Goal: Task Accomplishment & Management: Manage account settings

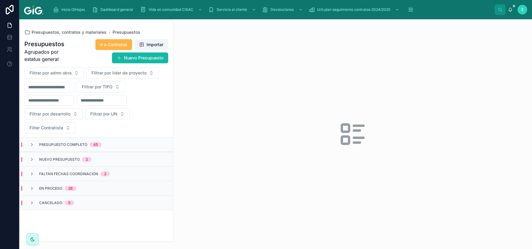
click at [100, 45] on span "Ir a Contratos" at bounding box center [113, 45] width 27 height 6
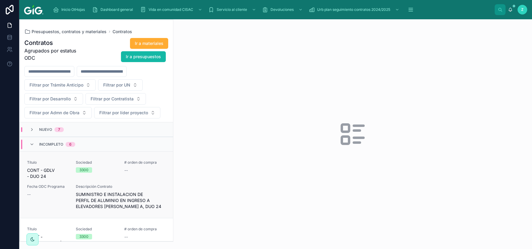
click at [109, 185] on div "Título CONT - GDLV - DUO 24 Sociedad 3300 # orden de compra -- Fecha ODC Progra…" at bounding box center [96, 184] width 139 height 49
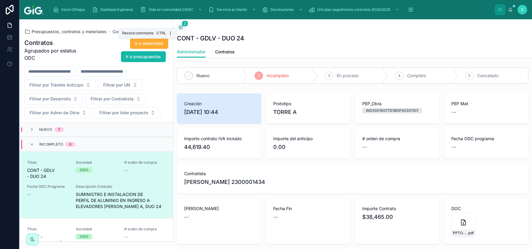
click at [178, 27] on span at bounding box center [181, 27] width 8 height 7
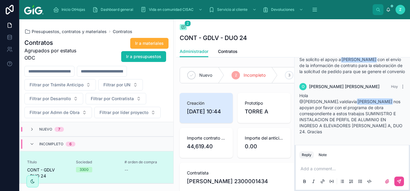
click at [309, 139] on div "C CHAVEZ TEJEDA HUGO ISMAEL CHAVEZ Ayer Se solicito el apoyo a Arturo González …" at bounding box center [351, 89] width 115 height 110
click at [326, 73] on span "Se solicito el apoyo a Arturo González Tozcano con el envío de la información d…" at bounding box center [351, 65] width 105 height 17
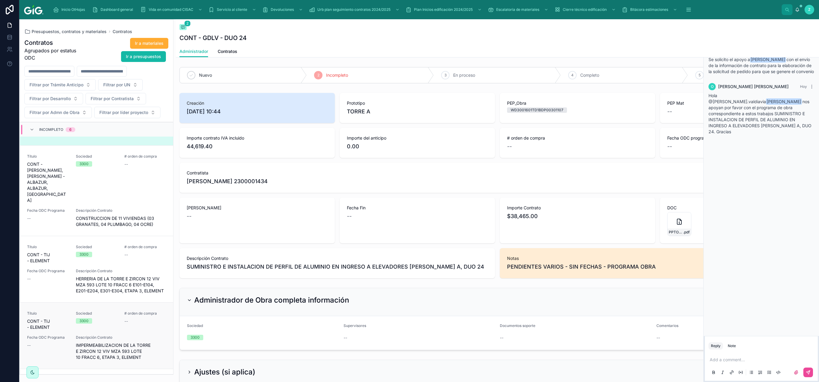
scroll to position [217, 0]
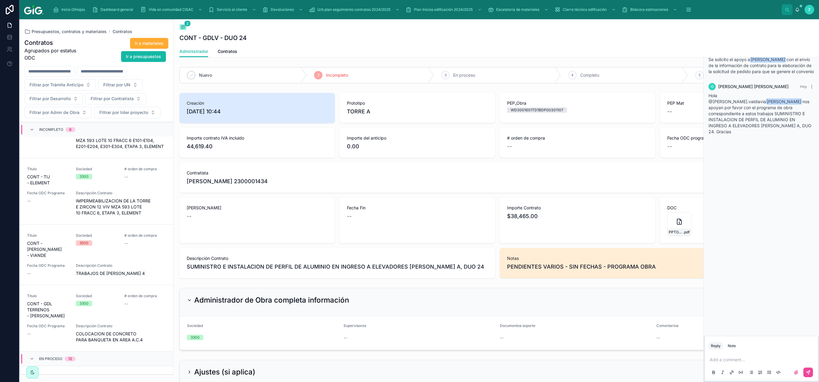
click at [58, 132] on span "Incompleto" at bounding box center [51, 129] width 24 height 5
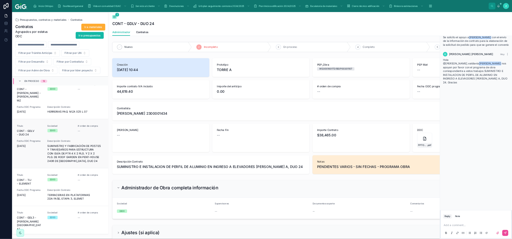
scroll to position [145, 0]
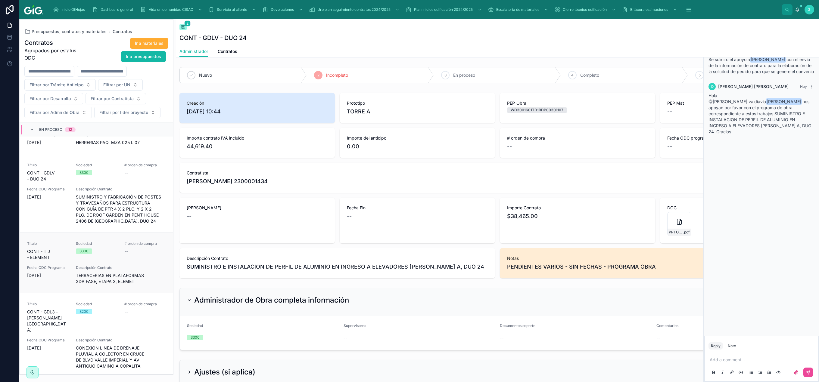
click at [115, 242] on div "Sociedad 3300" at bounding box center [97, 248] width 42 height 13
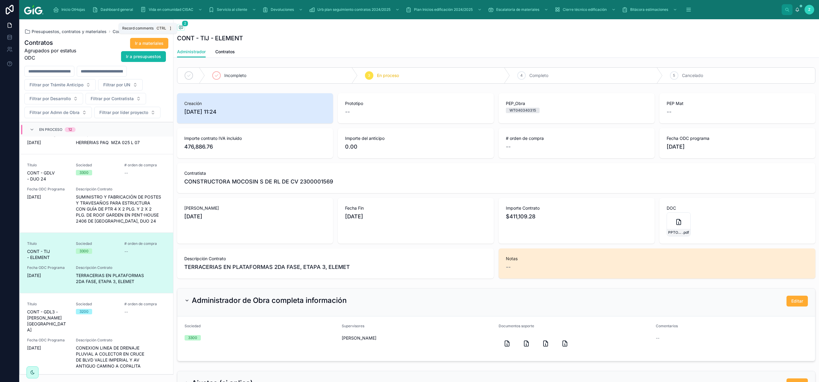
click at [182, 28] on icon at bounding box center [181, 27] width 5 height 5
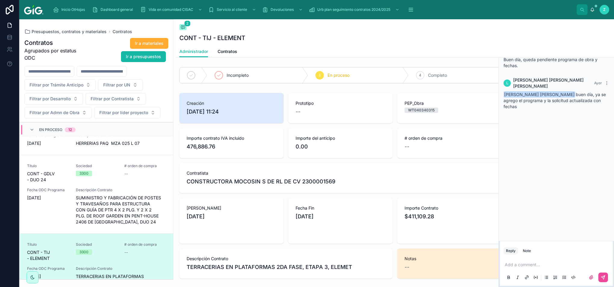
scroll to position [144, 0]
click at [341, 40] on div "CONT - TIJ - ELEMENT" at bounding box center [394, 38] width 431 height 8
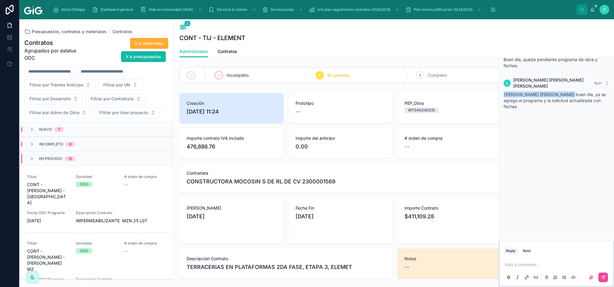
click at [280, 27] on div "Back to Contratos Contratos 2" at bounding box center [394, 27] width 431 height 7
click at [372, 42] on div "Back to Contratos Contratos 2 CONT - TIJ - ELEMENT" at bounding box center [394, 32] width 431 height 27
click at [183, 29] on icon at bounding box center [183, 27] width 4 height 3
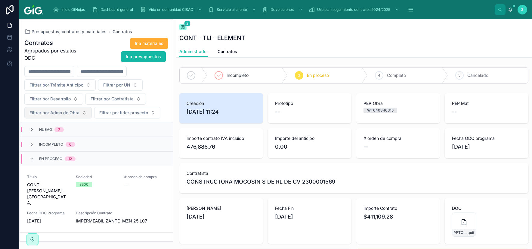
click at [42, 114] on span "Filtrar por Admn de Obra" at bounding box center [55, 113] width 50 height 6
click at [107, 132] on div "Nuevo 7" at bounding box center [96, 129] width 153 height 14
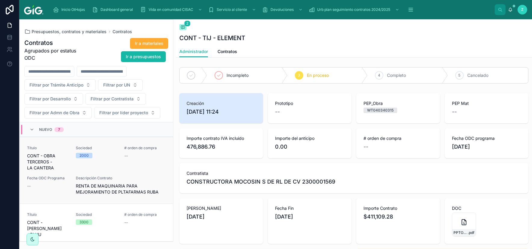
scroll to position [70, 0]
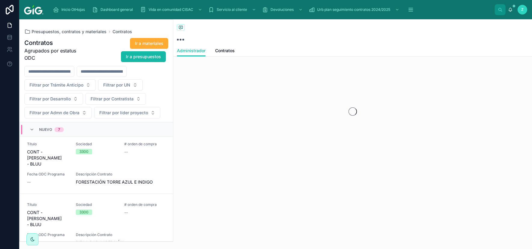
scroll to position [176, 0]
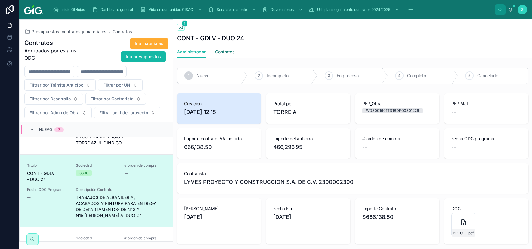
click at [230, 53] on span "Contratos" at bounding box center [225, 52] width 20 height 6
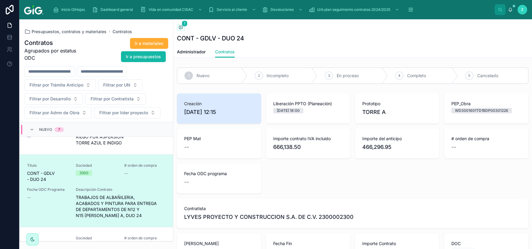
click at [349, 178] on div "Creación 30/9/2025 12:15 Liberación PPTO (Planeación) 28/8/2025 18:00 Prototipo…" at bounding box center [353, 211] width 352 height 237
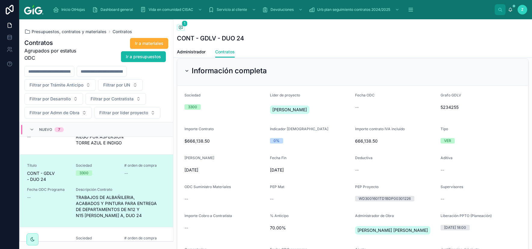
scroll to position [352, 0]
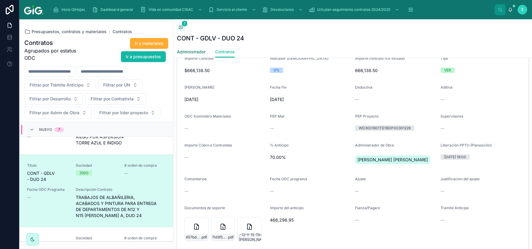
click at [194, 52] on span "Administrador" at bounding box center [191, 52] width 29 height 6
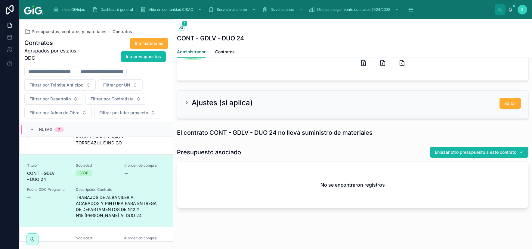
scroll to position [299, 0]
click at [515, 103] on span "Editar" at bounding box center [511, 103] width 12 height 6
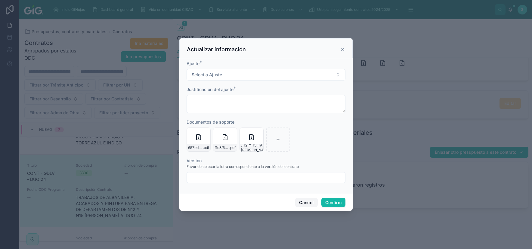
click at [304, 202] on button "Cancel" at bounding box center [306, 203] width 22 height 10
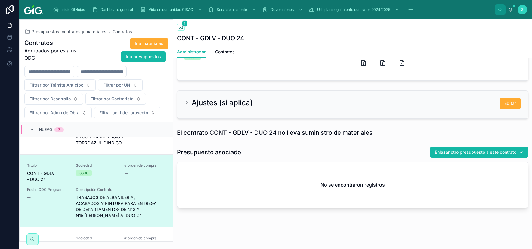
click at [58, 128] on span "7" at bounding box center [59, 129] width 9 height 5
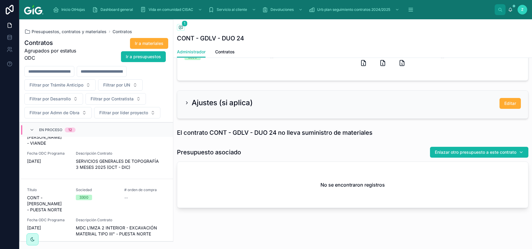
scroll to position [728, 0]
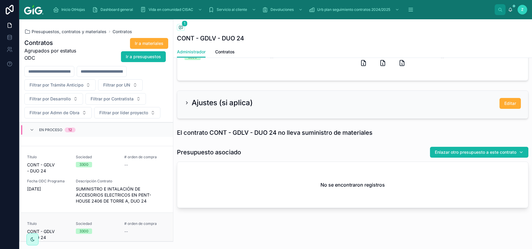
click at [112, 221] on div "Sociedad 3300" at bounding box center [97, 230] width 42 height 19
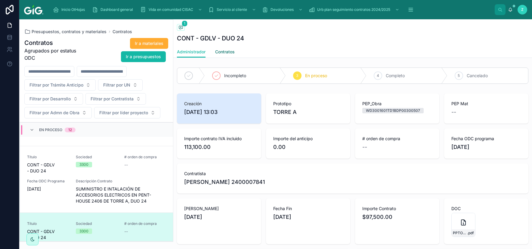
click at [228, 53] on span "Contratos" at bounding box center [225, 52] width 20 height 6
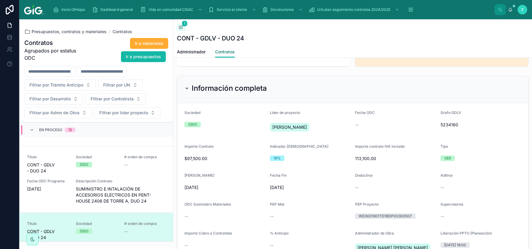
scroll to position [247, 0]
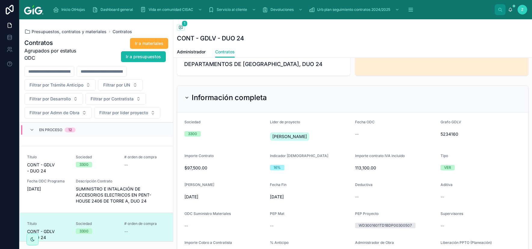
click at [263, 196] on form "Sociedad 3300 Lider de proyecto GONZALEZ TOZCANO ARTURO Fecha ODC -- Grafo GDLV…" at bounding box center [352, 253] width 351 height 282
click at [270, 194] on span "20/9/2025" at bounding box center [310, 197] width 81 height 6
click at [227, 199] on span "1/9/2025" at bounding box center [225, 197] width 81 height 6
click at [216, 196] on span "[DATE]" at bounding box center [225, 197] width 81 height 6
click at [226, 223] on div "--" at bounding box center [225, 226] width 81 height 6
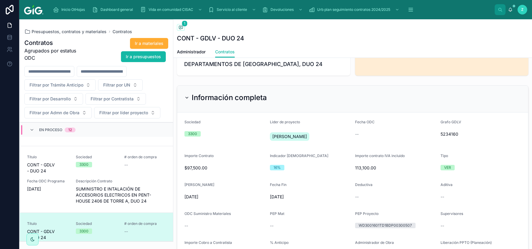
click at [289, 198] on form "Sociedad 3300 Lider de proyecto GONZALEZ TOZCANO ARTURO Fecha ODC -- Grafo GDLV…" at bounding box center [352, 253] width 351 height 282
click at [217, 204] on form "Sociedad 3300 Lider de proyecto GONZALEZ TOZCANO ARTURO Fecha ODC -- Grafo GDLV…" at bounding box center [352, 253] width 351 height 282
drag, startPoint x: 185, startPoint y: 197, endPoint x: 291, endPoint y: 199, distance: 106.0
click at [265, 199] on span "[DATE]" at bounding box center [225, 197] width 81 height 6
copy form "1/9/2025 Fecha Fin 20/9/2025"
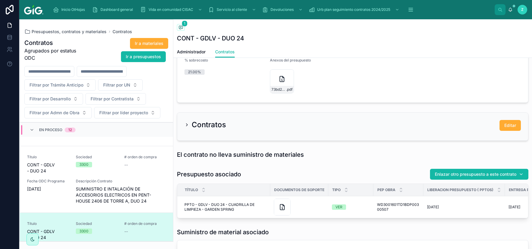
scroll to position [528, 0]
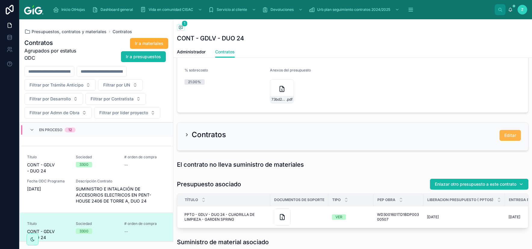
click at [505, 137] on button "Editar" at bounding box center [510, 135] width 21 height 11
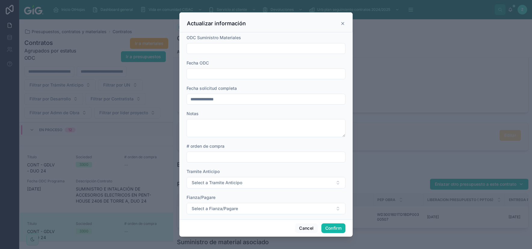
click at [218, 73] on input "text" at bounding box center [266, 74] width 158 height 8
click at [270, 90] on button "Today" at bounding box center [266, 88] width 24 height 11
type input "*********"
click at [205, 159] on input "text" at bounding box center [266, 157] width 158 height 8
paste input "**********"
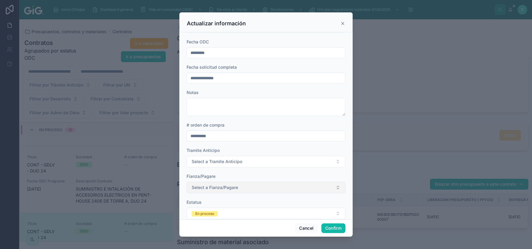
scroll to position [33, 0]
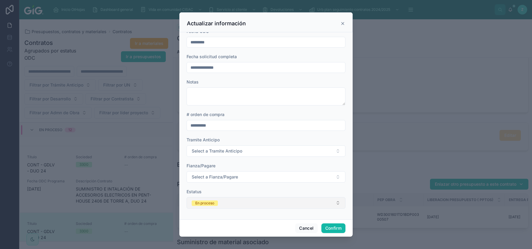
type input "**********"
click at [227, 198] on button "En proceso" at bounding box center [266, 202] width 159 height 11
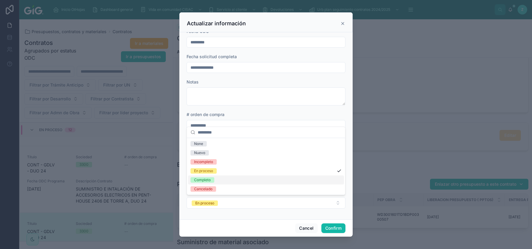
click at [208, 177] on div "Completo" at bounding box center [266, 179] width 156 height 9
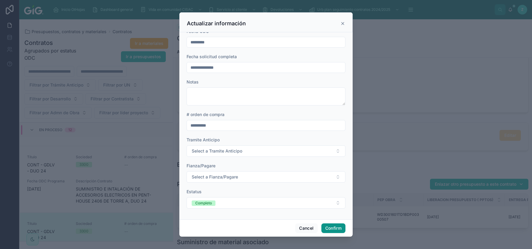
click at [332, 226] on button "Confirm" at bounding box center [334, 228] width 24 height 10
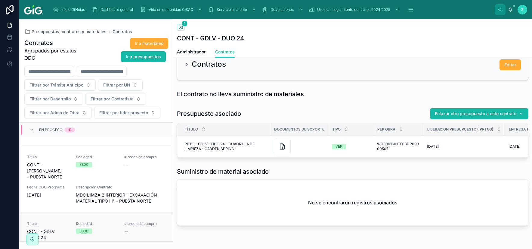
scroll to position [564, 0]
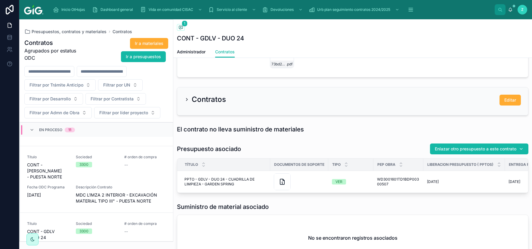
click at [35, 130] on div "En proceso 11" at bounding box center [52, 130] width 45 height 10
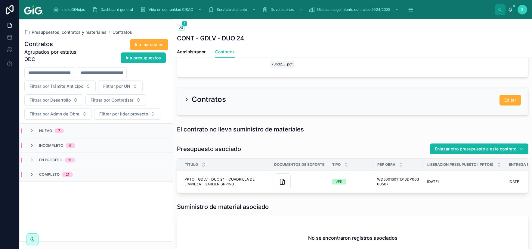
click at [70, 133] on div "Nuevo 7" at bounding box center [46, 130] width 49 height 5
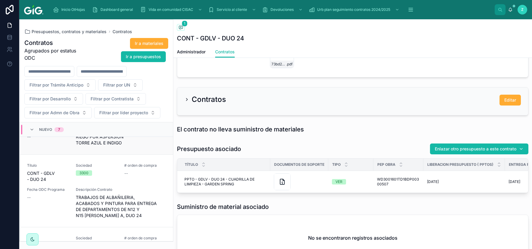
scroll to position [211, 0]
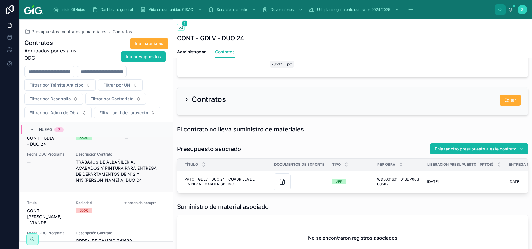
click at [116, 159] on span "TRABAJOS DE ALBAÑILERIA, ACABADOS Y PINTURA PARA ENTREGA DE DEPARTAMENTOS DE N1…" at bounding box center [121, 171] width 90 height 24
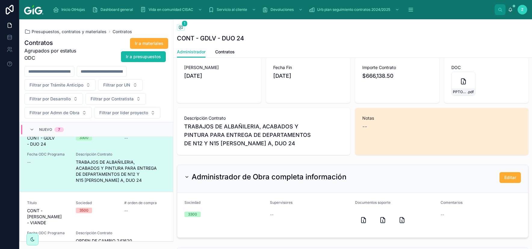
scroll to position [176, 0]
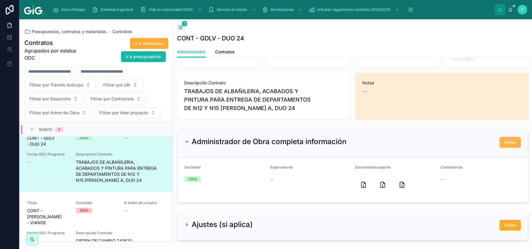
click at [504, 145] on button "Editar" at bounding box center [510, 142] width 21 height 11
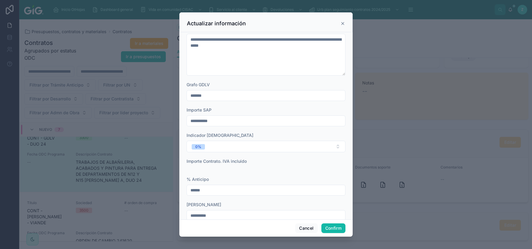
scroll to position [141, 0]
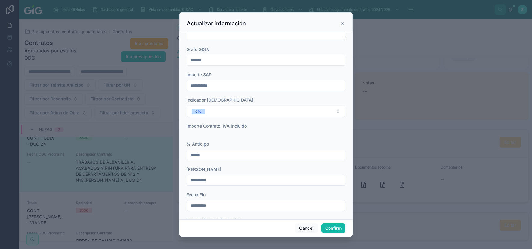
click at [192, 155] on input "******" at bounding box center [266, 155] width 158 height 8
click at [193, 154] on input "******" at bounding box center [266, 155] width 158 height 8
type input "******"
click at [333, 227] on button "Confirm" at bounding box center [334, 228] width 24 height 10
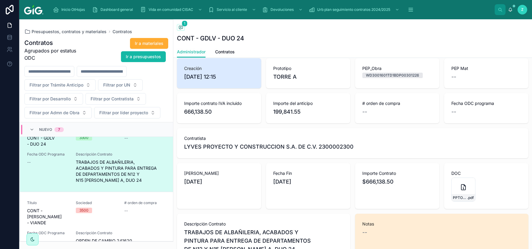
scroll to position [0, 0]
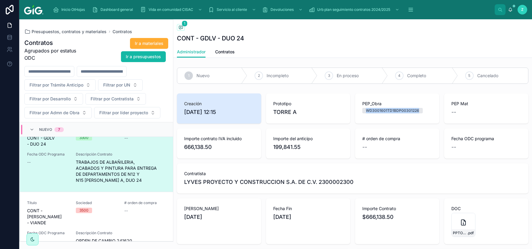
drag, startPoint x: 367, startPoint y: 110, endPoint x: 418, endPoint y: 110, distance: 50.9
click at [418, 110] on div "WD3001601TD1BDP00301226" at bounding box center [392, 110] width 53 height 5
copy div "WD3001601TD1BDP00301226"
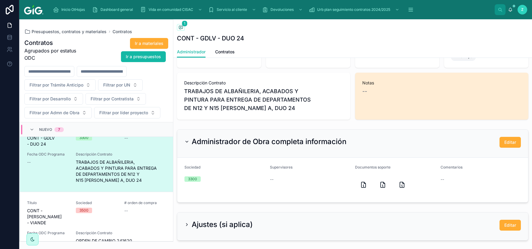
scroll to position [282, 0]
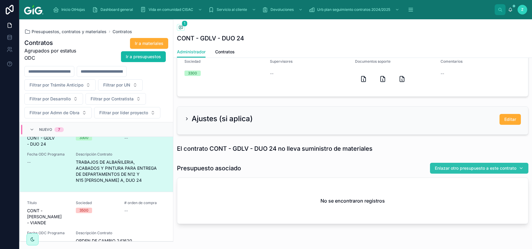
click at [493, 170] on span "Enlazar otro presupuesto a este contrato" at bounding box center [476, 168] width 82 height 6
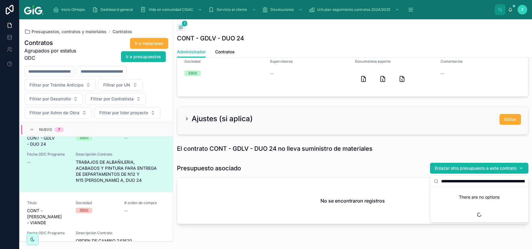
scroll to position [0, 63]
type input "**********"
click at [472, 191] on span "PPTO - GDLV - DUO 24 - DETALLADO DE DEPTOS NIVEL 12 Y 15 - [PERSON_NAME]" at bounding box center [476, 193] width 84 height 6
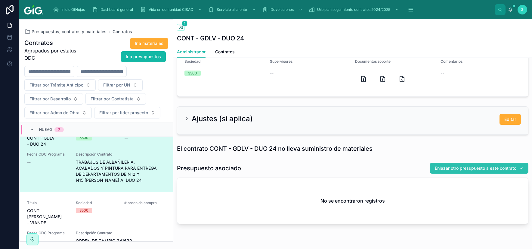
click at [466, 170] on span "Enlazar otro presupuesto a este contrato" at bounding box center [476, 168] width 82 height 6
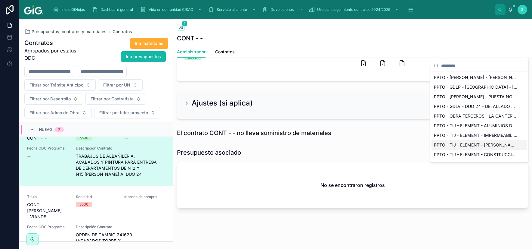
scroll to position [205, 0]
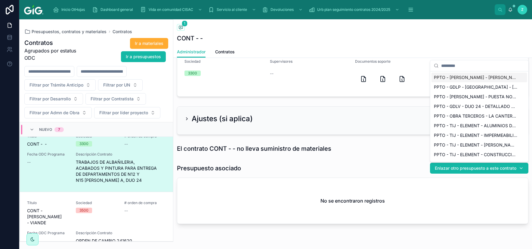
click at [464, 67] on input "text" at bounding box center [483, 65] width 84 height 11
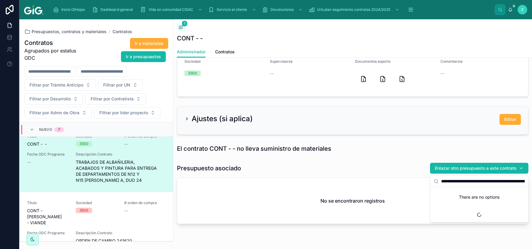
scroll to position [0, 63]
type input "**********"
click at [465, 194] on span "PPTO - GDLV - DUO 24 - DETALLADO DE DEPTOS NIVEL 12 Y 15 - [PERSON_NAME]" at bounding box center [476, 193] width 84 height 6
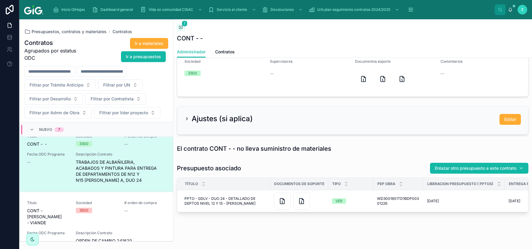
click at [377, 157] on div "1 Nuevo 2 Incompleto 3 En proceso 4 Completo 5 Cancelado Creación 30/9/2025 12:…" at bounding box center [352, 7] width 359 height 416
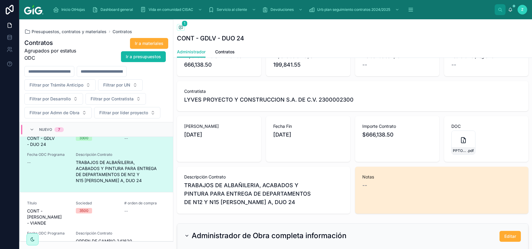
scroll to position [70, 0]
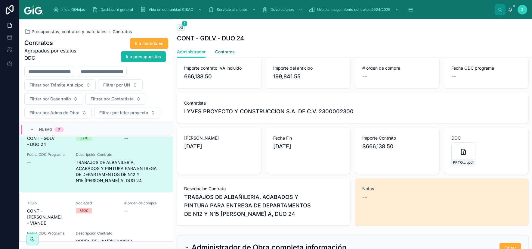
click at [226, 54] on span "Contratos" at bounding box center [225, 52] width 20 height 6
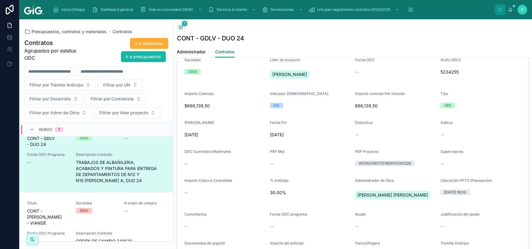
scroll to position [352, 0]
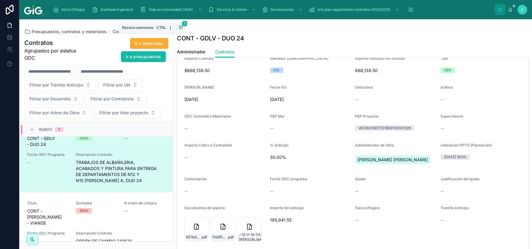
click at [184, 26] on span "1" at bounding box center [185, 23] width 6 height 6
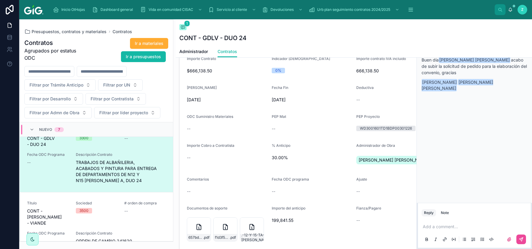
click at [458, 227] on p at bounding box center [476, 226] width 106 height 6
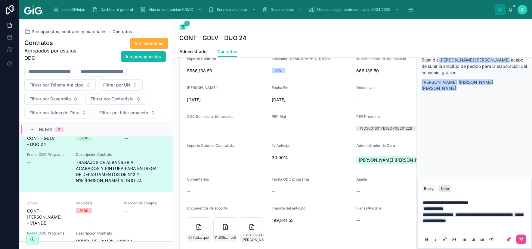
click at [448, 188] on div "Note" at bounding box center [445, 188] width 8 height 5
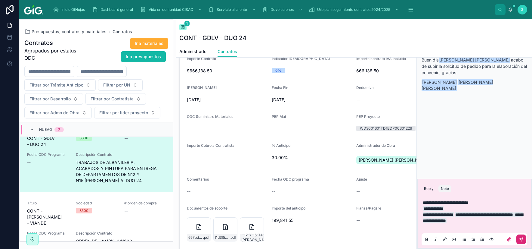
click at [523, 238] on icon at bounding box center [522, 239] width 4 height 4
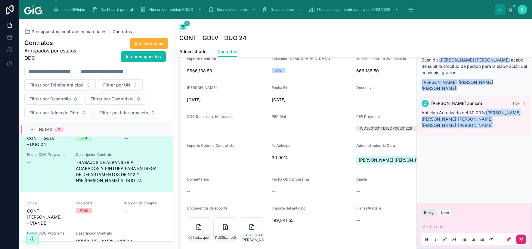
click at [426, 210] on button "Reply" at bounding box center [429, 212] width 14 height 7
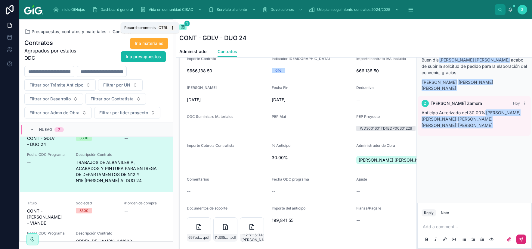
click at [185, 28] on icon at bounding box center [183, 27] width 4 height 3
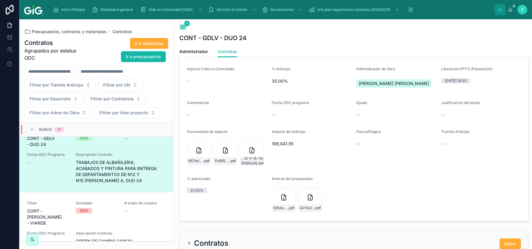
scroll to position [457, 0]
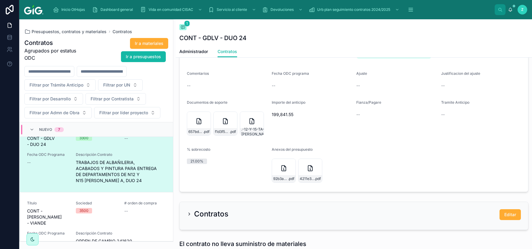
click at [381, 148] on form "Sociedad 3300 Lider de proyecto GONZALEZ TOZCANO ARTURO Fecha ODC -- Grafo GDLV…" at bounding box center [354, 51] width 349 height 282
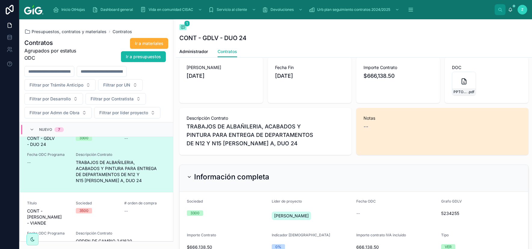
scroll to position [140, 0]
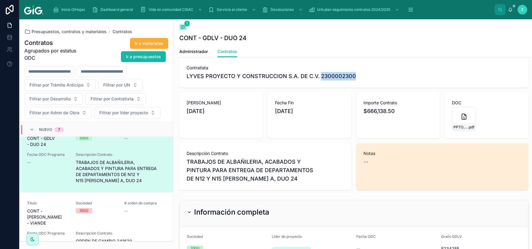
drag, startPoint x: 321, startPoint y: 76, endPoint x: 355, endPoint y: 76, distance: 33.7
click at [355, 76] on span "LYVES PROYECTO Y CONSTRUCCION S.A. DE C.V. 2300002300" at bounding box center [272, 76] width 170 height 8
copy span "2300002300"
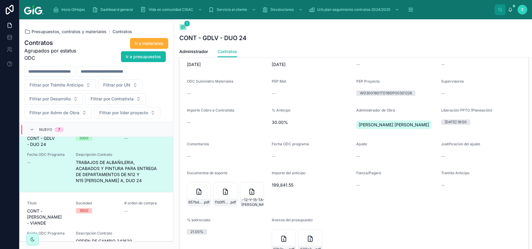
scroll to position [422, 0]
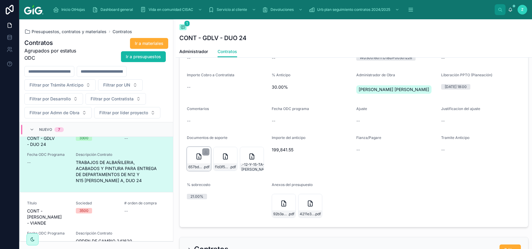
click at [196, 159] on icon at bounding box center [198, 156] width 7 height 7
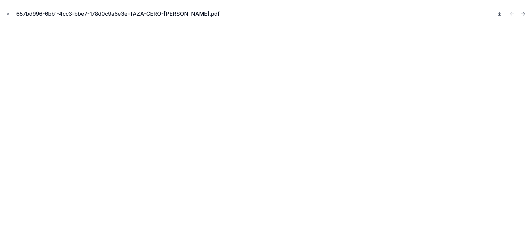
click at [500, 15] on icon at bounding box center [499, 13] width 5 height 5
click at [8, 14] on icon "Close modal" at bounding box center [8, 14] width 4 height 4
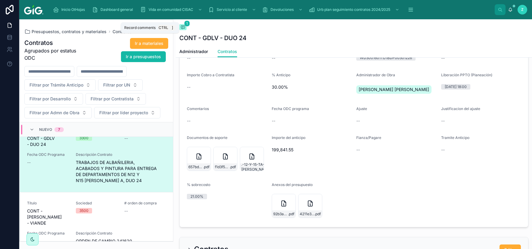
click at [183, 28] on icon at bounding box center [183, 27] width 5 height 5
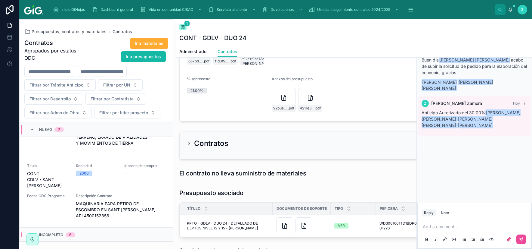
scroll to position [394, 0]
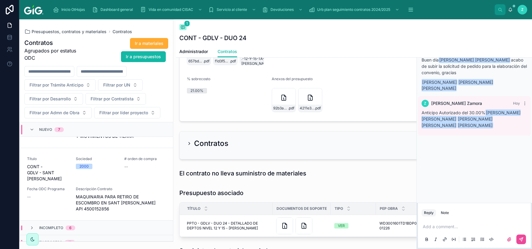
click at [66, 225] on span "6" at bounding box center [71, 227] width 10 height 5
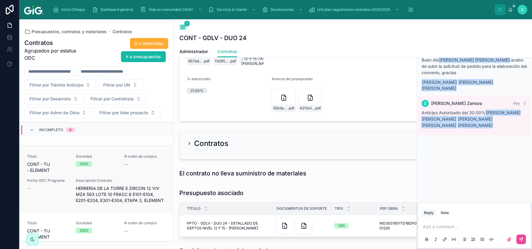
scroll to position [606, 0]
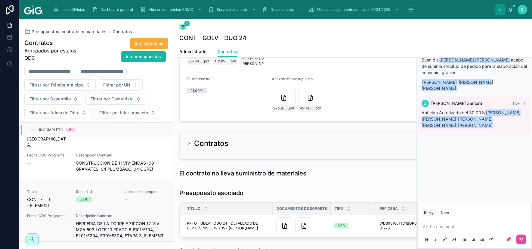
click at [89, 213] on div "Descripción Contrato HERRERIA DE LA TORRE E ZIRCON 12 VIV MZA 593 LOTE 10 FRACC…" at bounding box center [121, 225] width 90 height 25
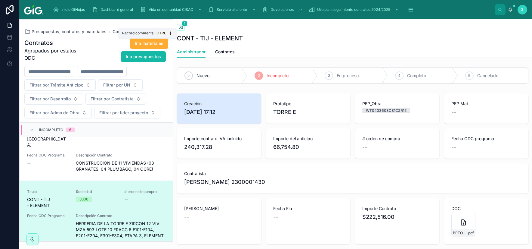
click at [180, 27] on icon at bounding box center [181, 27] width 2 height 0
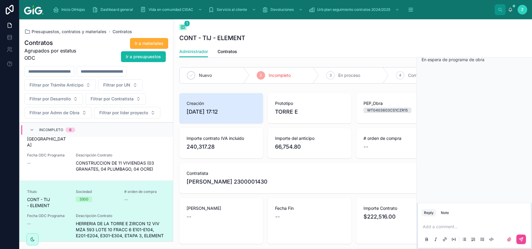
click at [58, 128] on span "Incompleto" at bounding box center [51, 129] width 24 height 5
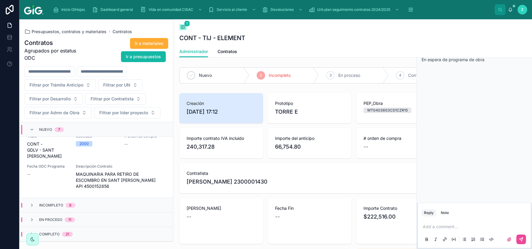
scroll to position [394, 0]
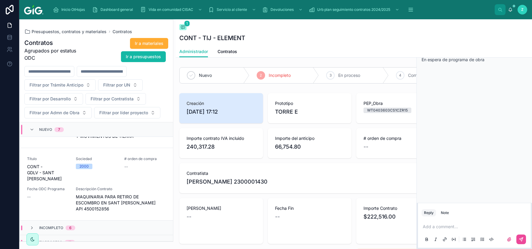
click at [74, 240] on span "11" at bounding box center [70, 242] width 10 height 5
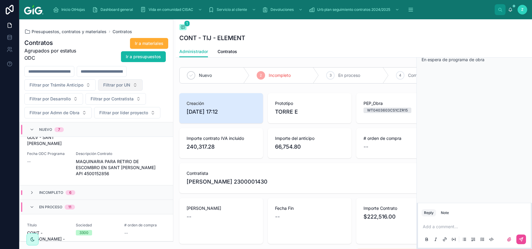
click at [125, 84] on span "Filtrar por UN" at bounding box center [116, 85] width 27 height 6
type input "***"
click at [110, 110] on div "TIJ" at bounding box center [121, 110] width 72 height 10
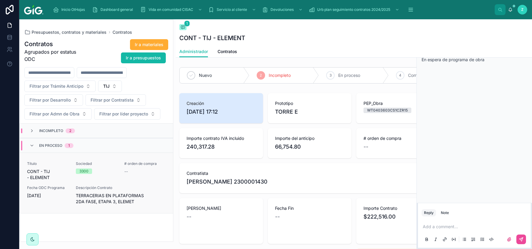
click at [125, 171] on span "--" at bounding box center [126, 171] width 4 height 6
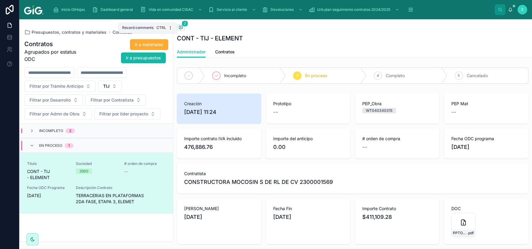
click at [180, 28] on icon at bounding box center [180, 28] width 1 height 0
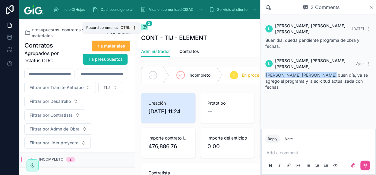
click at [146, 27] on icon at bounding box center [144, 27] width 5 height 5
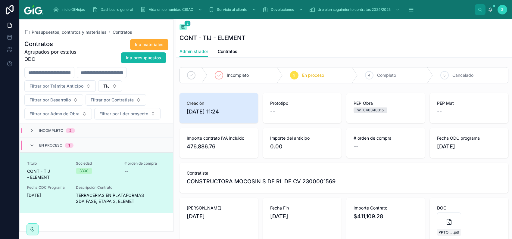
click at [282, 37] on div "CONT - TIJ - ELEMENT" at bounding box center [343, 38] width 329 height 8
click at [275, 39] on div "CONT - TIJ - ELEMENT" at bounding box center [343, 38] width 329 height 8
click at [116, 84] on button "TIJ" at bounding box center [110, 85] width 24 height 11
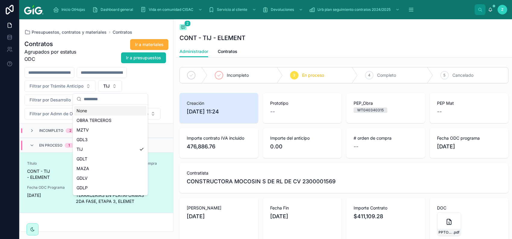
click at [102, 113] on div "None" at bounding box center [110, 111] width 72 height 10
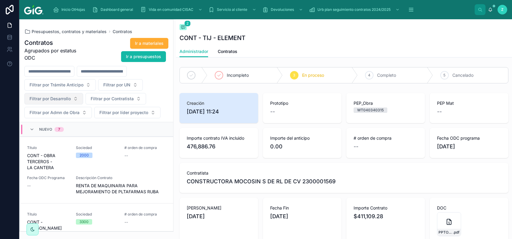
click at [55, 103] on button "Filtrar por Desarrollo" at bounding box center [53, 98] width 59 height 11
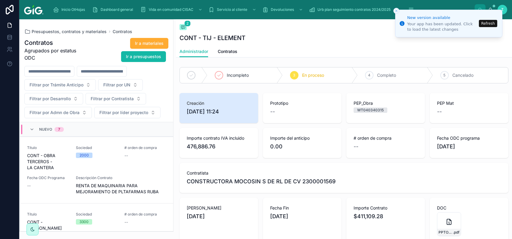
scroll to position [685, 0]
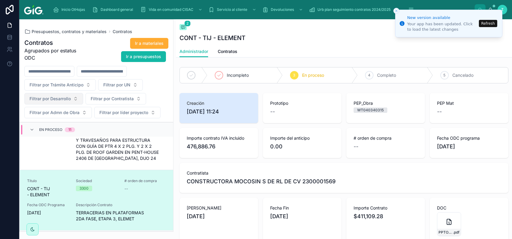
click at [59, 100] on span "Filtrar por Desarrollo" at bounding box center [50, 99] width 41 height 6
click at [45, 114] on input "***" at bounding box center [57, 112] width 60 height 11
type input "***"
click at [46, 125] on div "DUO 24" at bounding box center [54, 124] width 72 height 10
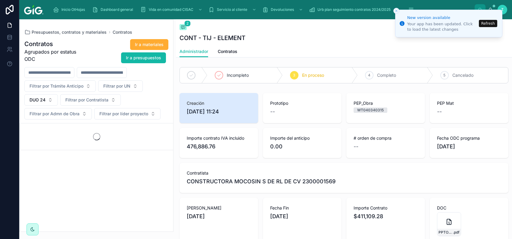
click at [485, 24] on button "Refresh" at bounding box center [488, 23] width 18 height 7
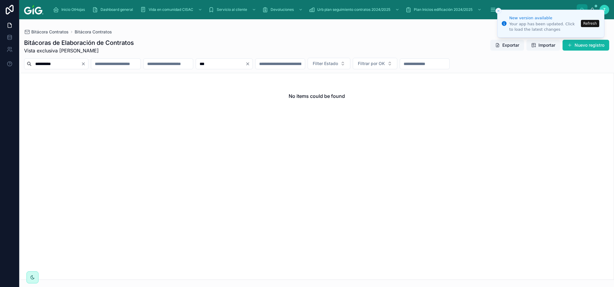
click at [590, 22] on button "Refresh" at bounding box center [590, 23] width 18 height 7
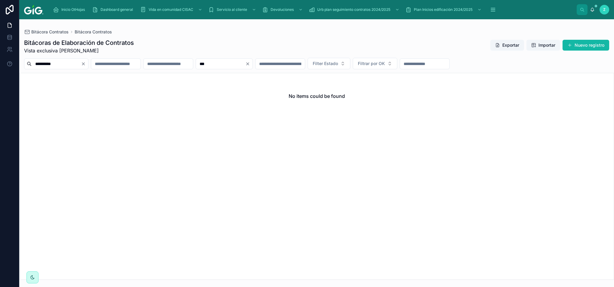
click at [250, 66] on icon "Clear" at bounding box center [247, 63] width 5 height 5
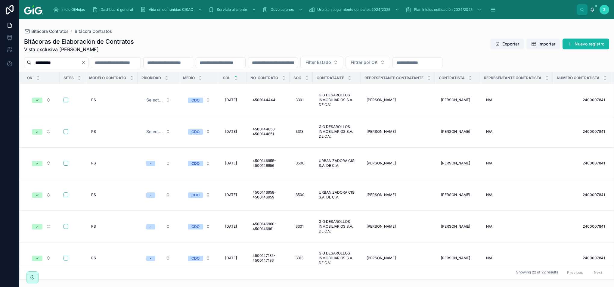
drag, startPoint x: 80, startPoint y: 64, endPoint x: 34, endPoint y: 64, distance: 46.1
click at [34, 64] on input "**********" at bounding box center [56, 62] width 49 height 8
click at [440, 40] on div "Bitácoras de Elaboración de Contratos Vista exclusiva Mariel Carolina Zamora Cr…" at bounding box center [316, 45] width 585 height 16
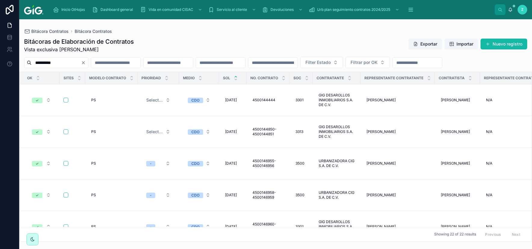
click at [193, 59] on input "text" at bounding box center [168, 62] width 49 height 8
paste input "**********"
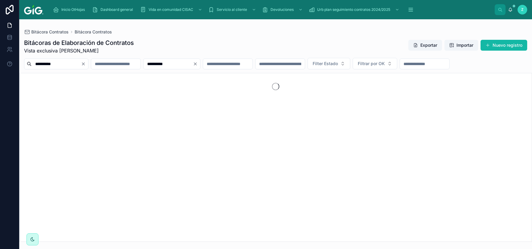
type input "**********"
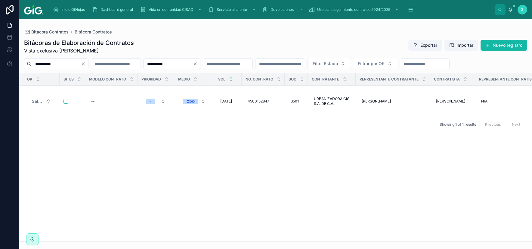
click at [372, 135] on div "OK Sites Modelo contrato Prioridad Medio SOL No. Contrato Soc Contratante Repre…" at bounding box center [276, 157] width 513 height 168
click at [516, 88] on span "Duplicar" at bounding box center [519, 85] width 14 height 5
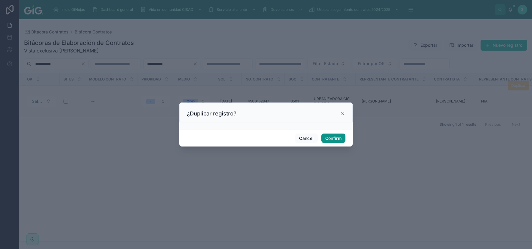
click at [325, 136] on button "Confirm" at bounding box center [334, 138] width 24 height 10
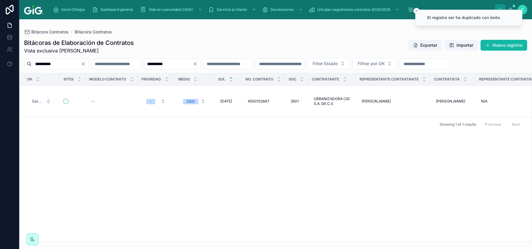
click at [193, 61] on input "**********" at bounding box center [168, 64] width 49 height 8
drag, startPoint x: 217, startPoint y: 62, endPoint x: 159, endPoint y: 62, distance: 57.8
click at [159, 62] on input "**********" at bounding box center [168, 64] width 49 height 8
click at [193, 65] on input "**********" at bounding box center [168, 64] width 49 height 8
drag, startPoint x: 211, startPoint y: 64, endPoint x: 154, endPoint y: 64, distance: 57.5
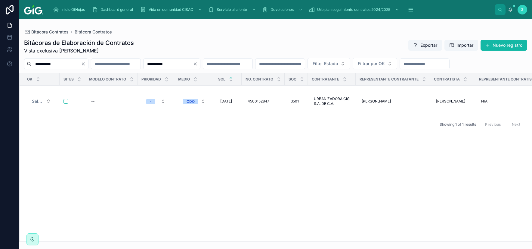
click at [154, 64] on input "**********" at bounding box center [168, 64] width 49 height 8
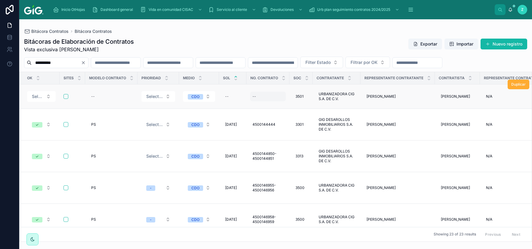
click at [265, 101] on div "--" at bounding box center [268, 97] width 36 height 10
type input "**********"
click at [330, 116] on icon "submit" at bounding box center [330, 116] width 5 height 5
click at [189, 63] on input "text" at bounding box center [168, 62] width 49 height 8
paste input "**********"
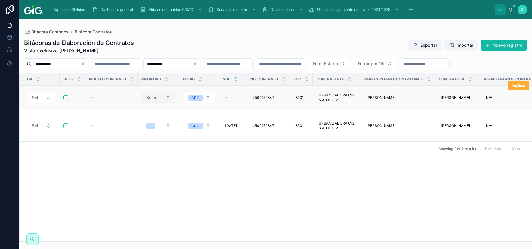
type input "**********"
click at [155, 101] on span "Select a Prioridad" at bounding box center [154, 98] width 17 height 6
click at [148, 134] on div "-" at bounding box center [159, 132] width 72 height 9
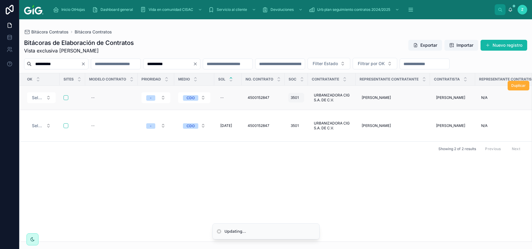
click at [298, 100] on span "3501" at bounding box center [295, 97] width 8 height 5
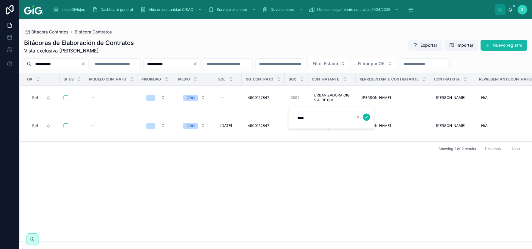
drag, startPoint x: 308, startPoint y: 117, endPoint x: 295, endPoint y: 116, distance: 12.7
click at [295, 116] on input "****" at bounding box center [322, 118] width 57 height 8
click at [298, 100] on span "3501" at bounding box center [295, 97] width 8 height 5
drag, startPoint x: 295, startPoint y: 119, endPoint x: 248, endPoint y: 121, distance: 46.7
click at [294, 121] on input "****" at bounding box center [322, 118] width 57 height 8
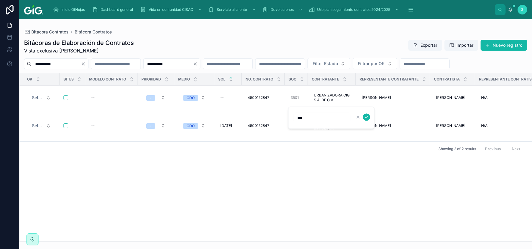
type input "****"
click button "submit" at bounding box center [366, 117] width 7 height 7
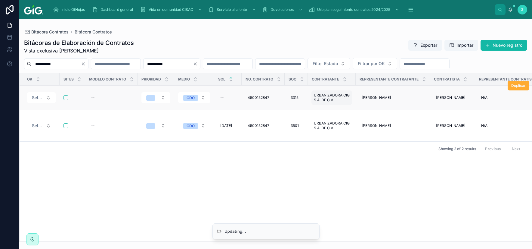
click at [327, 102] on span "URBANIZADORA CIG S.A. DE C.V." at bounding box center [332, 98] width 36 height 10
type input "**"
click at [334, 102] on span "URBANIZADORA CIG S.A. DE C.V." at bounding box center [332, 98] width 36 height 10
type input "**********"
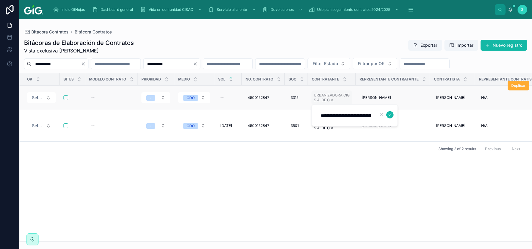
click button "submit" at bounding box center [390, 114] width 7 height 7
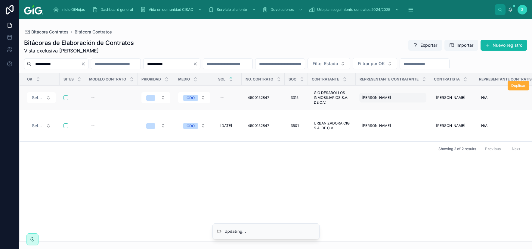
click at [391, 100] on span "RIGOBERTO GONZALEZ MONTES DE OCA" at bounding box center [376, 97] width 29 height 5
type input "***"
click at [388, 100] on span "RIGOBERTO GONZALEZ MONTES DE OCA" at bounding box center [376, 97] width 29 height 5
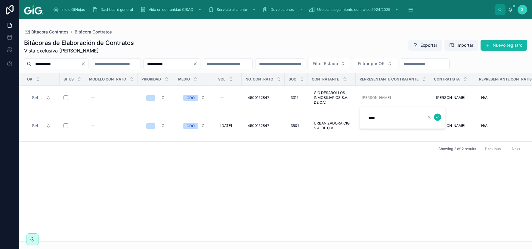
type input "**********"
click button "submit" at bounding box center [437, 117] width 7 height 7
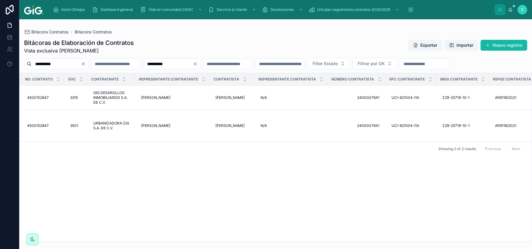
scroll to position [0, 255]
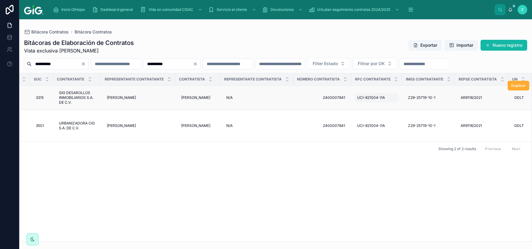
click at [385, 100] on span "UCI-821004-I1A" at bounding box center [371, 97] width 28 height 5
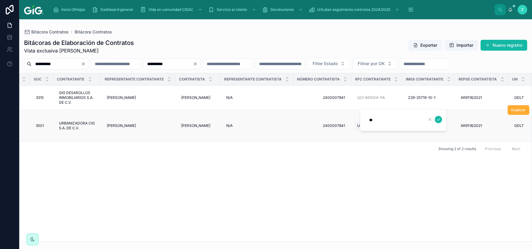
type input "*"
click button "submit" at bounding box center [438, 119] width 7 height 7
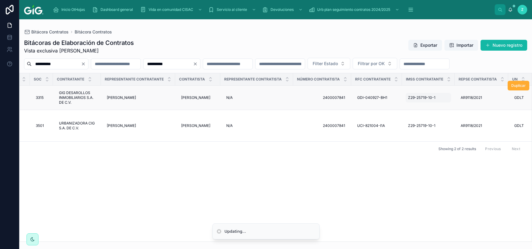
click at [427, 100] on span "Z29-25719-10-1" at bounding box center [421, 97] width 27 height 5
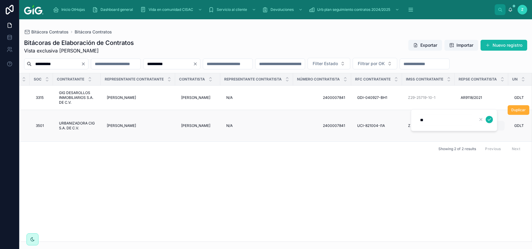
type input "***"
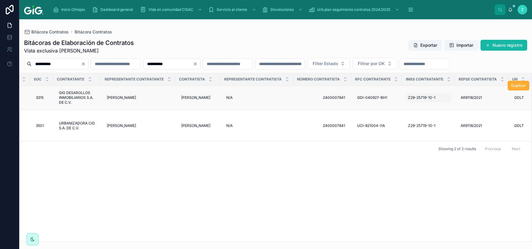
click at [444, 102] on div "Z29-25719-10-1 Z29-25719-10-1" at bounding box center [428, 98] width 45 height 10
type input "**********"
click at [488, 120] on icon "submit" at bounding box center [489, 119] width 5 height 5
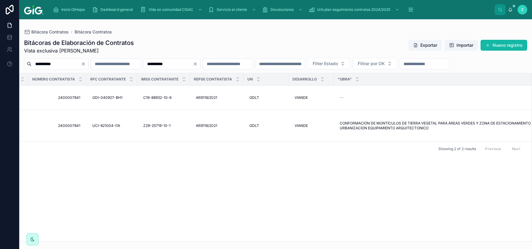
scroll to position [0, 574]
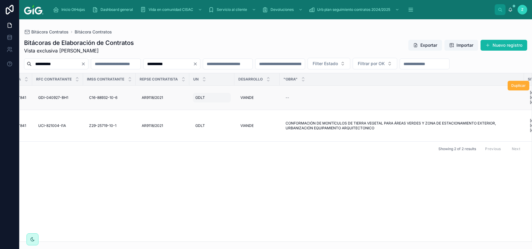
click at [205, 100] on span "GDLT" at bounding box center [200, 97] width 10 height 5
type input "****"
click button "submit" at bounding box center [276, 119] width 7 height 7
click at [254, 100] on span "VIANDE" at bounding box center [247, 97] width 13 height 5
click at [264, 102] on div "VIANDE VIANDE" at bounding box center [257, 98] width 38 height 10
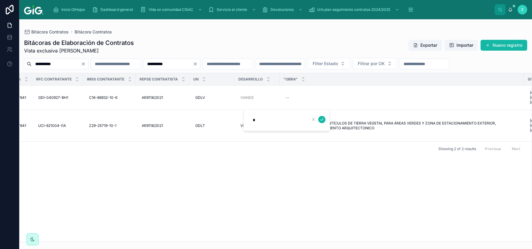
type input "******"
click at [322, 119] on icon "submit" at bounding box center [322, 119] width 5 height 5
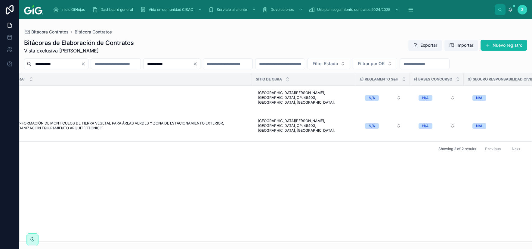
scroll to position [0, 852]
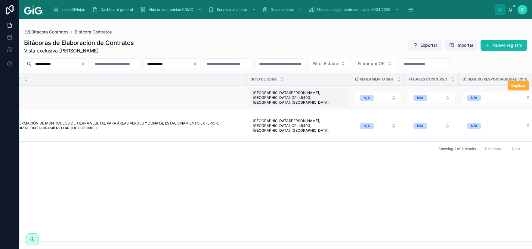
click at [308, 105] on span "Avenida de las Torres, Colonia Nueva Central Camionera, CP. 45403, Tlaquepaque,…" at bounding box center [299, 97] width 92 height 14
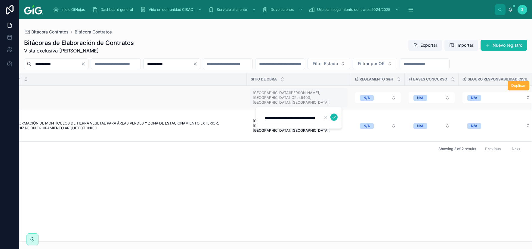
scroll to position [0, 114]
type input "**********"
click at [333, 119] on icon "submit" at bounding box center [334, 117] width 5 height 5
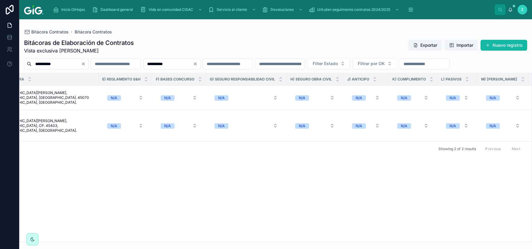
scroll to position [0, 1411]
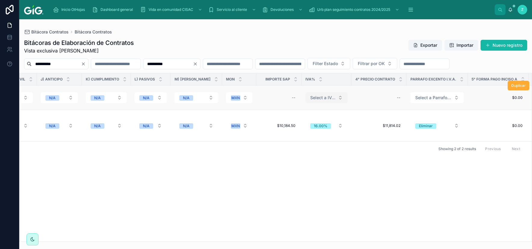
click at [314, 101] on span "Select a IVA_%" at bounding box center [322, 98] width 25 height 6
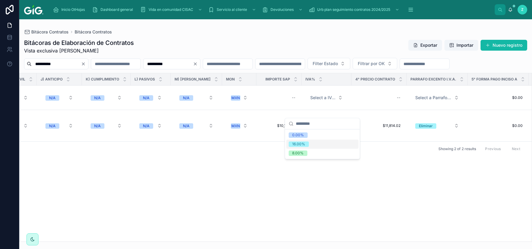
click at [300, 146] on div "16.00%" at bounding box center [298, 143] width 13 height 5
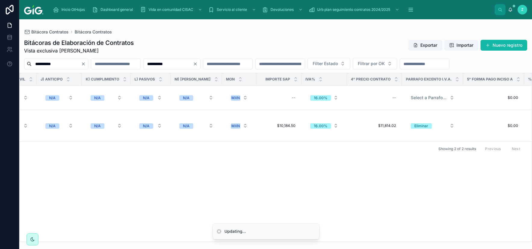
click at [412, 101] on span "Select a Parrafo I.V.A." at bounding box center [429, 98] width 36 height 6
click at [405, 142] on div "Eliminar" at bounding box center [405, 143] width 14 height 5
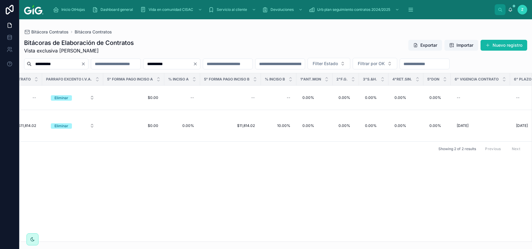
scroll to position [0, 1786]
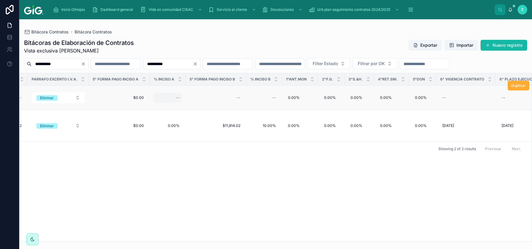
click at [176, 102] on div "--" at bounding box center [168, 98] width 29 height 10
type input "*****"
click button "submit" at bounding box center [245, 119] width 7 height 7
click at [267, 102] on div "--" at bounding box center [264, 98] width 28 height 10
type input "*******"
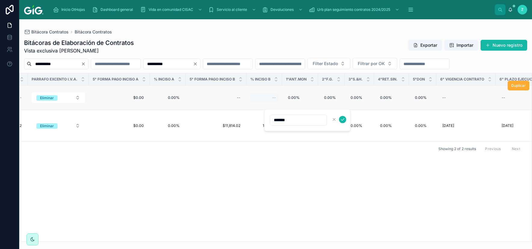
click button "submit" at bounding box center [342, 119] width 7 height 7
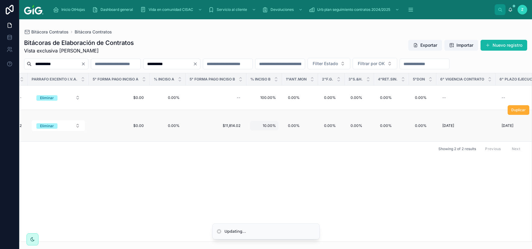
click at [260, 129] on div "10.00% 10.00%" at bounding box center [264, 126] width 28 height 10
click at [260, 144] on div "OK Sites Modelo contrato Prioridad Medio SOL No. Contrato Soc Contratante Repre…" at bounding box center [276, 157] width 513 height 168
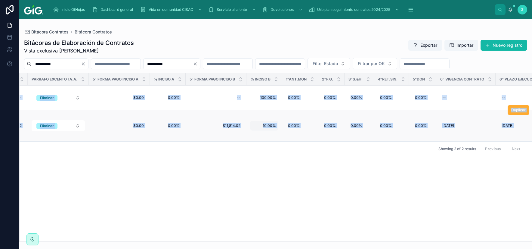
click at [260, 128] on span "10.00%" at bounding box center [264, 125] width 23 height 5
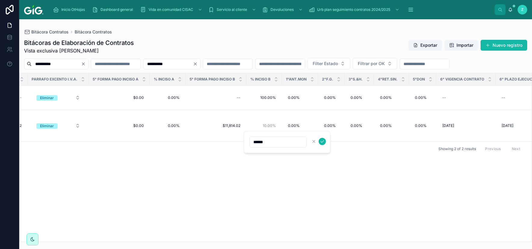
click at [258, 140] on input "******" at bounding box center [278, 142] width 57 height 8
type input "*******"
click button "submit" at bounding box center [322, 141] width 7 height 7
click at [443, 102] on div "--" at bounding box center [466, 98] width 52 height 10
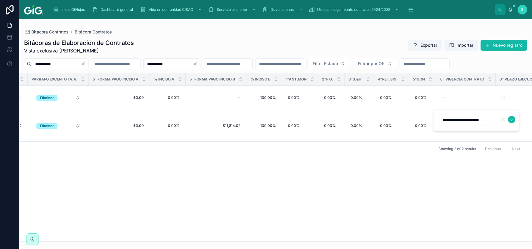
type input "**********"
click at [510, 118] on icon "submit" at bounding box center [512, 119] width 5 height 5
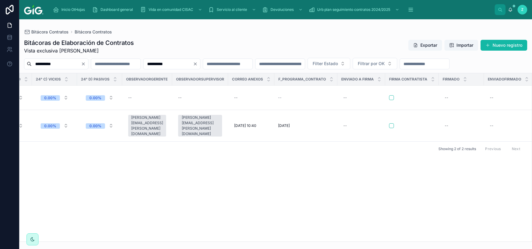
scroll to position [0, 2739]
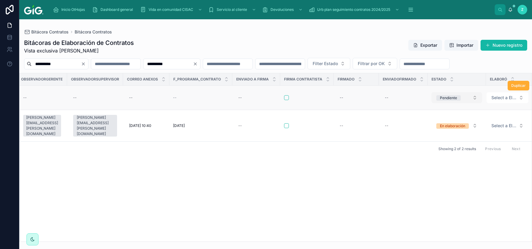
click at [437, 103] on button "Pendiente" at bounding box center [457, 97] width 51 height 11
click at [445, 101] on div "Pendiente" at bounding box center [448, 97] width 17 height 5
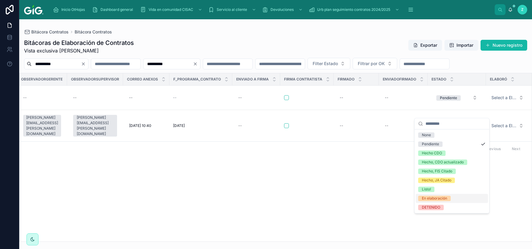
click at [443, 198] on div "En elaboración" at bounding box center [434, 197] width 25 height 5
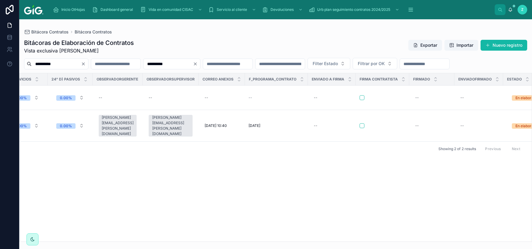
scroll to position [0, 2644]
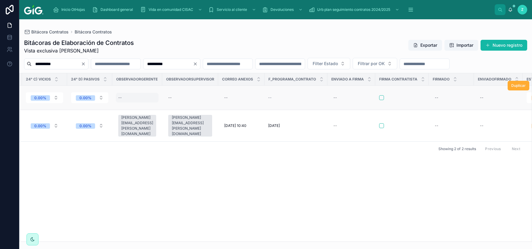
click at [139, 102] on div "--" at bounding box center [137, 98] width 43 height 10
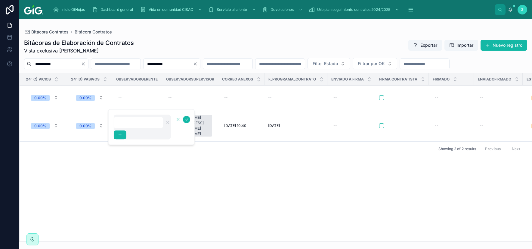
type input "**********"
click at [185, 120] on icon "submit" at bounding box center [187, 119] width 5 height 5
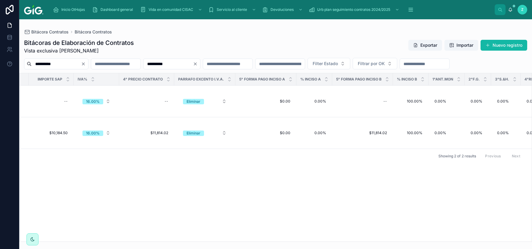
scroll to position [0, 1637]
click at [61, 106] on div "--" at bounding box center [54, 101] width 38 height 10
type input "**********"
click at [135, 119] on icon "submit" at bounding box center [136, 119] width 5 height 5
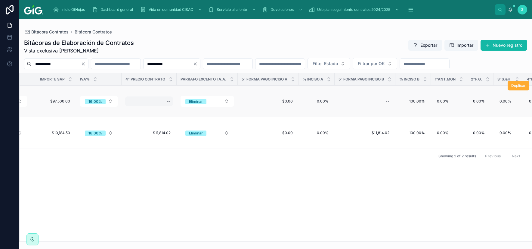
click at [167, 104] on div "--" at bounding box center [169, 101] width 4 height 5
type input "**********"
click at [236, 118] on icon "submit" at bounding box center [236, 119] width 5 height 5
click at [350, 106] on div "--" at bounding box center [365, 101] width 54 height 10
type input "**********"
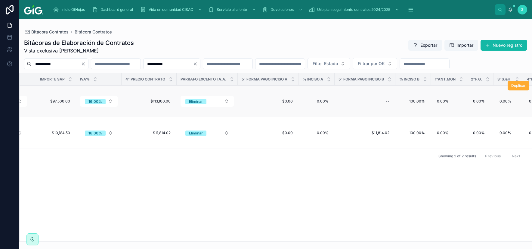
click at [454, 117] on td "0.00% 0.00%" at bounding box center [449, 102] width 36 height 32
click at [386, 104] on div "--" at bounding box center [388, 101] width 4 height 5
click at [455, 120] on icon "submit" at bounding box center [456, 119] width 3 height 2
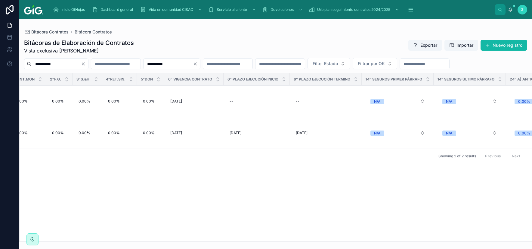
scroll to position [0, 2068]
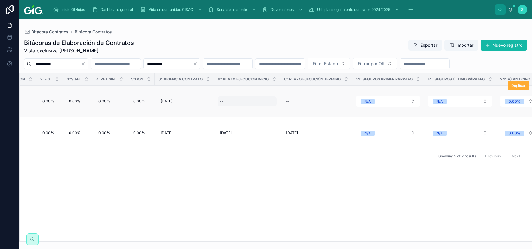
click at [220, 106] on div "--" at bounding box center [247, 101] width 59 height 10
type input "**********"
click at [291, 120] on icon "submit" at bounding box center [289, 119] width 5 height 5
click at [287, 106] on div "--" at bounding box center [316, 101] width 65 height 10
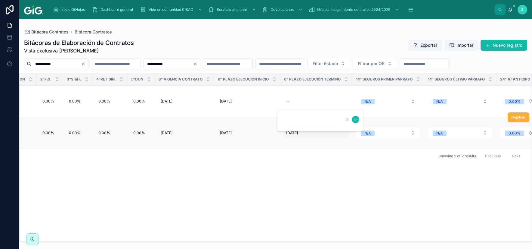
type input "**********"
click at [356, 118] on icon "submit" at bounding box center [355, 119] width 5 height 5
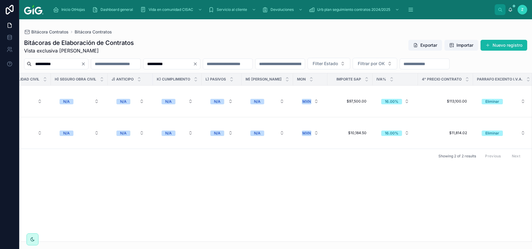
scroll to position [0, 816]
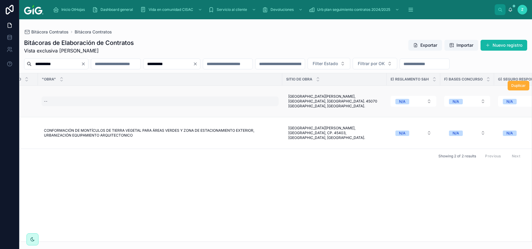
click at [88, 106] on div "--" at bounding box center [160, 101] width 237 height 10
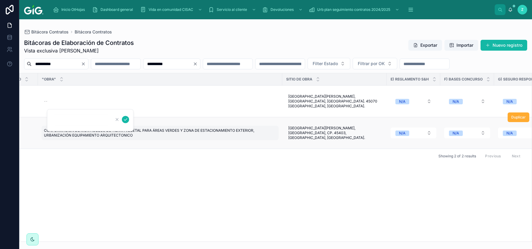
type input "**********"
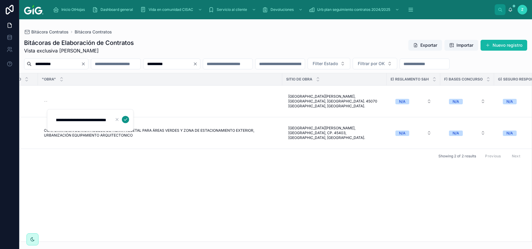
click at [124, 120] on icon "submit" at bounding box center [125, 119] width 3 height 2
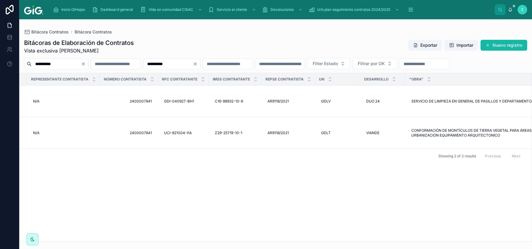
scroll to position [0, 0]
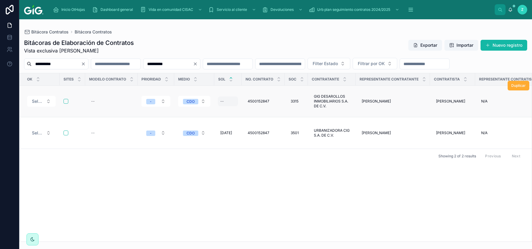
click at [218, 106] on div "--" at bounding box center [228, 101] width 20 height 10
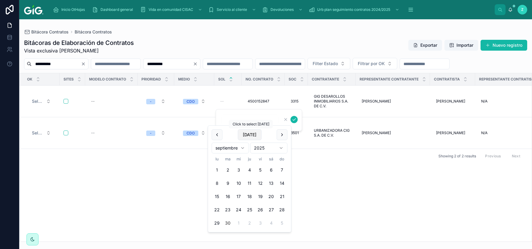
click at [244, 135] on button "Today" at bounding box center [250, 134] width 24 height 11
type input "*********"
click at [293, 120] on icon "submit" at bounding box center [294, 119] width 5 height 5
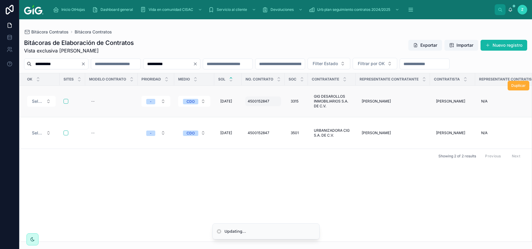
click at [265, 104] on span "4500152847" at bounding box center [259, 101] width 22 height 5
type input "**********"
click button "submit" at bounding box center [324, 119] width 7 height 7
click at [193, 65] on input "**********" at bounding box center [168, 64] width 49 height 8
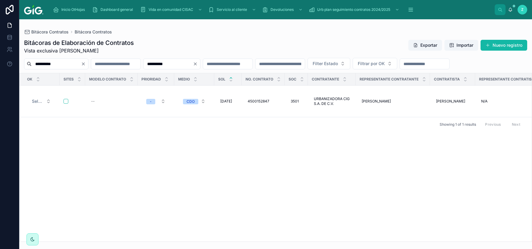
paste input "text"
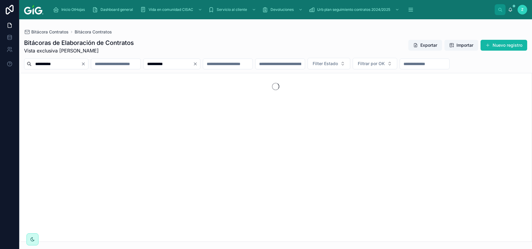
type input "**********"
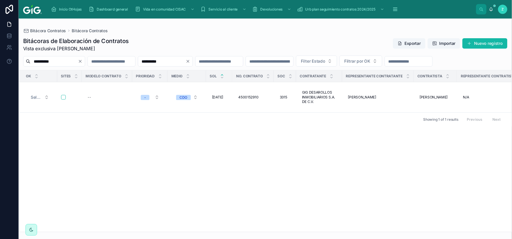
scroll to position [0, 147]
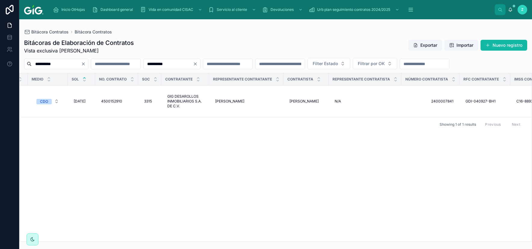
click at [276, 131] on div "Showing 1 of 1 results Previous Next" at bounding box center [276, 124] width 513 height 14
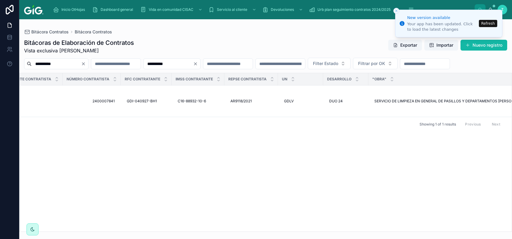
scroll to position [0, 2755]
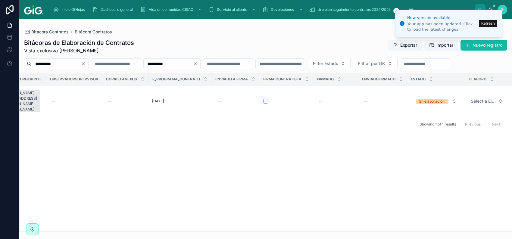
click at [485, 24] on button "Refresh" at bounding box center [488, 23] width 18 height 7
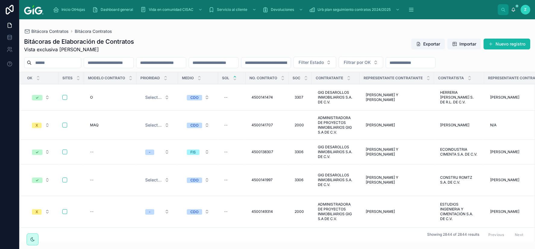
click at [186, 61] on input "text" at bounding box center [160, 62] width 49 height 8
paste input "**********"
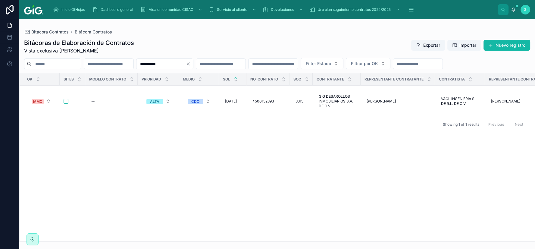
type input "**********"
click at [186, 64] on input "**********" at bounding box center [160, 64] width 49 height 8
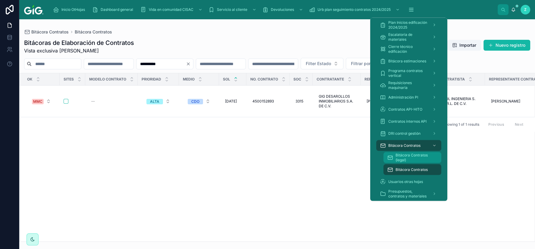
click at [403, 155] on span "Bitácora Contratos (legal)" at bounding box center [415, 158] width 40 height 10
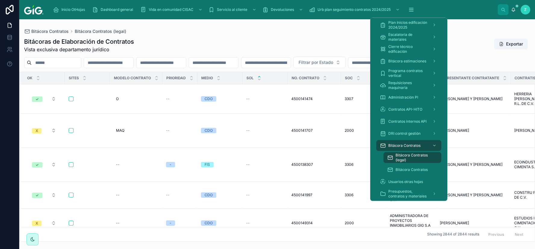
paste input "**********"
type input "**********"
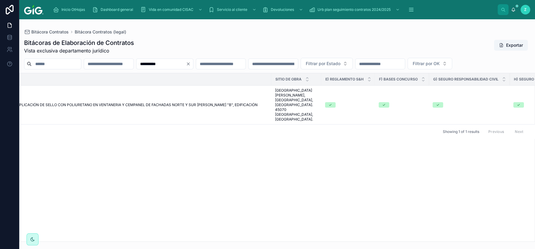
scroll to position [0, 1076]
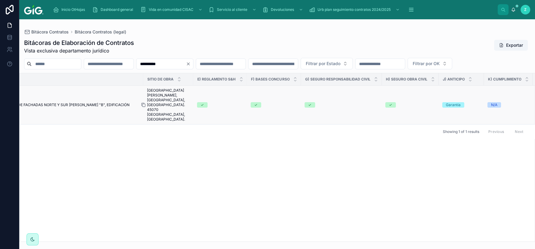
click at [144, 107] on icon at bounding box center [143, 104] width 5 height 5
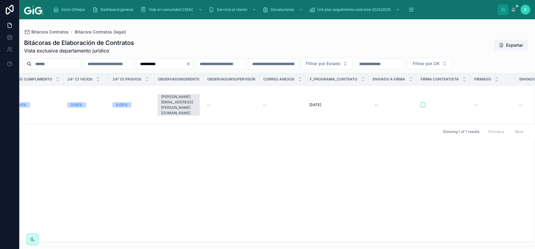
scroll to position [0, 2664]
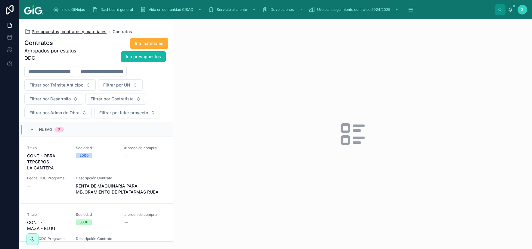
click at [80, 30] on span "Presupuestos, contratos y materiales" at bounding box center [69, 32] width 75 height 6
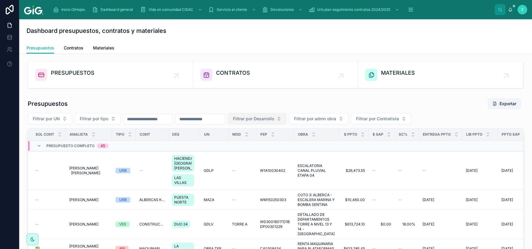
click at [274, 118] on span "Filtrar por Desarrollo" at bounding box center [253, 119] width 41 height 6
click at [274, 129] on input "**" at bounding box center [292, 131] width 60 height 11
type input "**"
click at [274, 150] on div "DUO 24" at bounding box center [288, 153] width 72 height 10
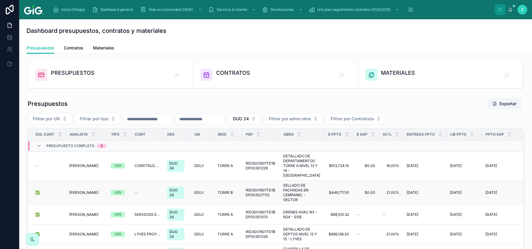
scroll to position [35, 0]
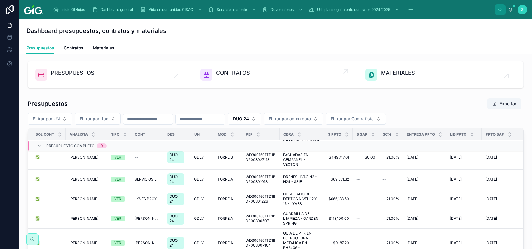
click at [259, 79] on div "CONTRATOS" at bounding box center [276, 75] width 151 height 12
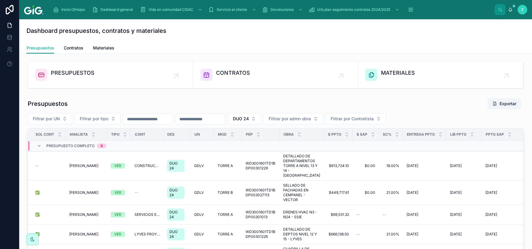
click at [226, 115] on div at bounding box center [201, 119] width 50 height 11
click at [225, 116] on input "text" at bounding box center [200, 119] width 49 height 8
paste input "**********"
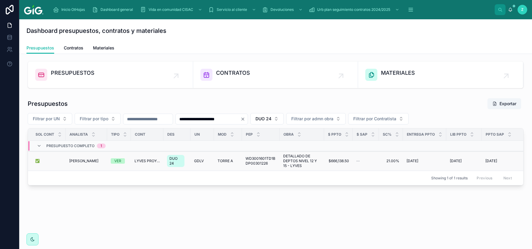
type input "**********"
click at [265, 165] on span "WD3001601TD1BDP00301226" at bounding box center [261, 161] width 30 height 10
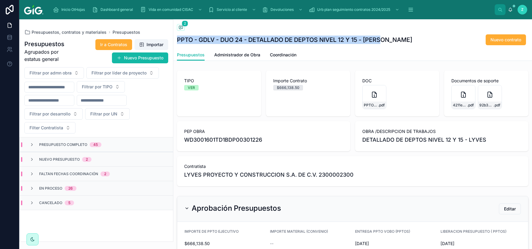
drag, startPoint x: 385, startPoint y: 38, endPoint x: 176, endPoint y: 38, distance: 208.7
click at [177, 38] on h1 "PPTO - GDLV - DUO 24 - DETALLADO DE DEPTOS NIVEL 12 Y 15 - [PERSON_NAME]" at bounding box center [294, 40] width 235 height 8
copy h1 "PPTO - GDLV - DUO 24 - DETALLADO DE DEPTOS NIVEL 12 Y 15 - [PERSON_NAME]"
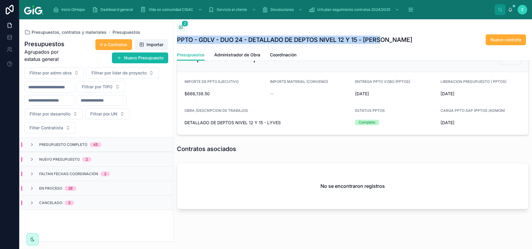
scroll to position [154, 0]
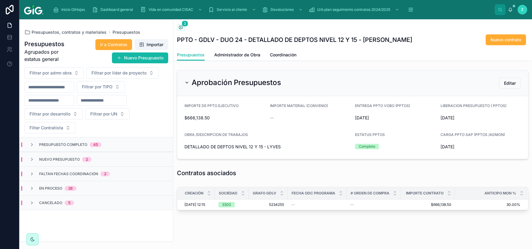
scroll to position [135, 0]
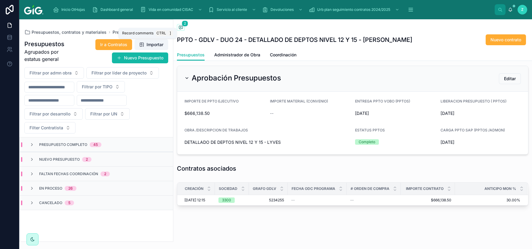
click at [181, 27] on icon at bounding box center [181, 27] width 5 height 5
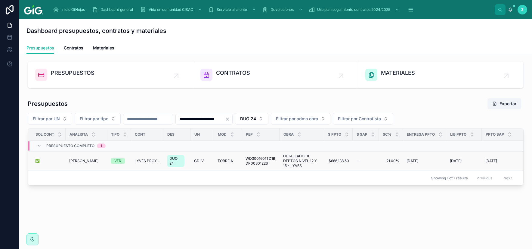
click at [273, 161] on span "WD3001601TD1BDP00301226" at bounding box center [261, 161] width 30 height 10
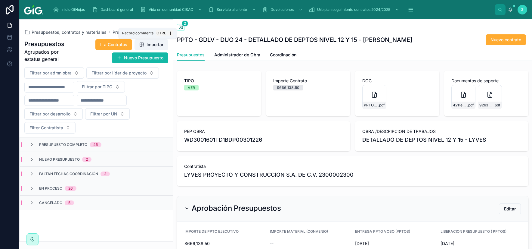
click at [182, 29] on icon at bounding box center [181, 27] width 4 height 3
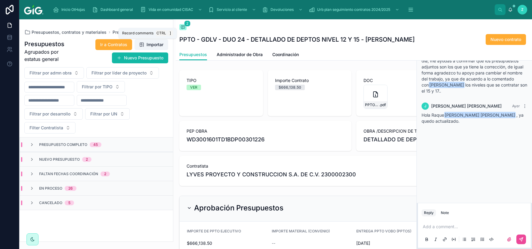
click at [182, 29] on icon at bounding box center [183, 27] width 5 height 5
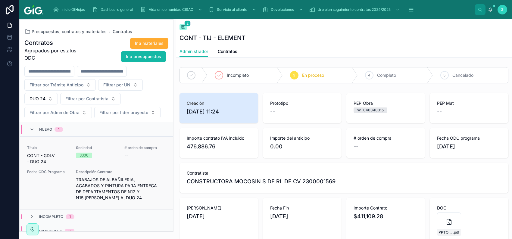
click at [107, 164] on div "Sociedad 3300" at bounding box center [97, 154] width 42 height 19
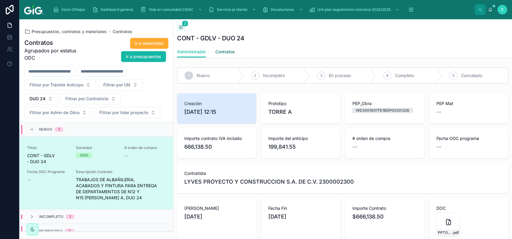
click at [232, 51] on span "Contratos" at bounding box center [225, 52] width 20 height 6
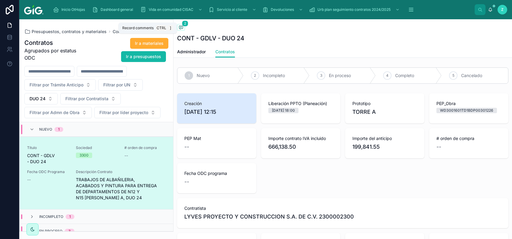
click at [182, 28] on icon at bounding box center [181, 27] width 5 height 5
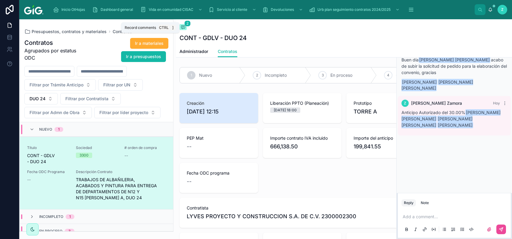
click at [184, 29] on icon at bounding box center [183, 27] width 5 height 5
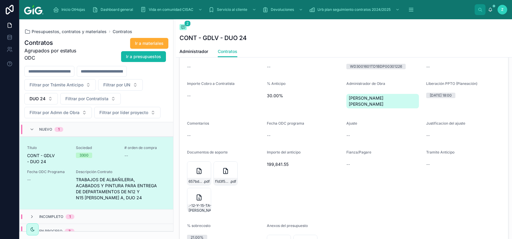
scroll to position [440, 0]
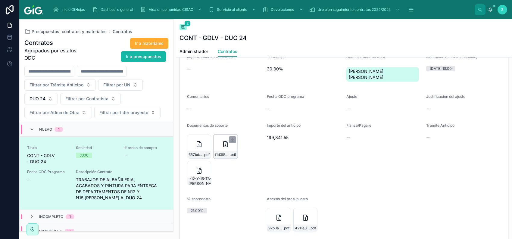
click at [222, 141] on icon at bounding box center [225, 144] width 7 height 7
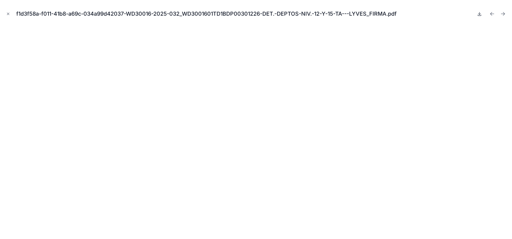
click at [477, 14] on icon at bounding box center [479, 13] width 5 height 5
click at [9, 14] on icon "Close modal" at bounding box center [8, 14] width 4 height 4
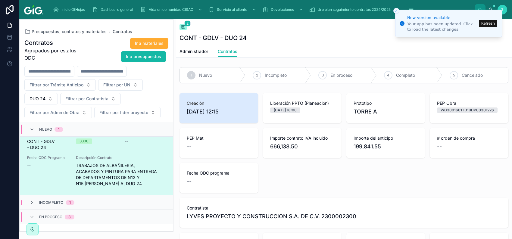
scroll to position [440, 0]
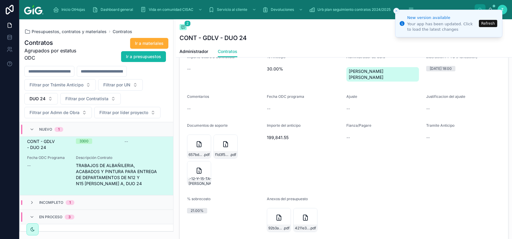
click at [489, 25] on button "Refresh" at bounding box center [488, 23] width 18 height 7
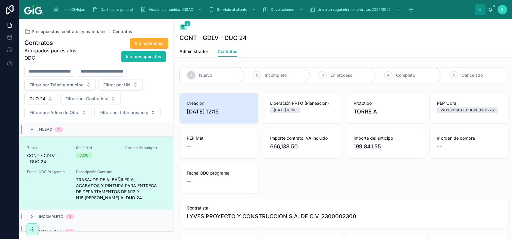
click at [331, 191] on div "Creación [DATE] 12:15 Liberación PPTO (Planeación) [DATE] 18:00 Prototipo TORRE…" at bounding box center [343, 211] width 329 height 237
click at [370, 201] on div "Contratista [PERSON_NAME] PROYECTO Y CONSTRUCCION S.A. DE C.V. 2300002300" at bounding box center [343, 213] width 329 height 30
click at [298, 176] on div "Creación 30/9/2025 12:15 Liberación PPTO (Planeación) 28/8/2025 18:00 Prototipo…" at bounding box center [343, 211] width 329 height 237
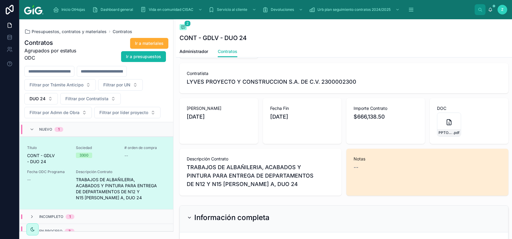
scroll to position [136, 0]
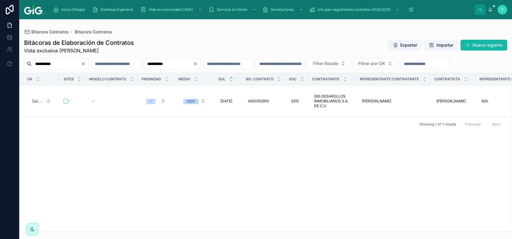
scroll to position [0, 2755]
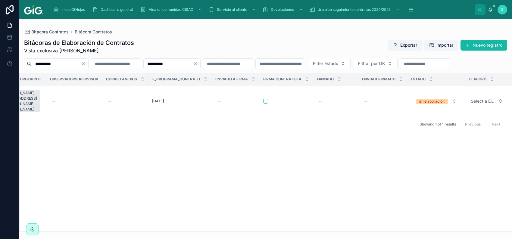
click at [73, 64] on input "**********" at bounding box center [56, 64] width 49 height 8
drag, startPoint x: 67, startPoint y: 64, endPoint x: 27, endPoint y: 64, distance: 40.4
click at [32, 64] on input "**********" at bounding box center [56, 64] width 49 height 8
paste input "text"
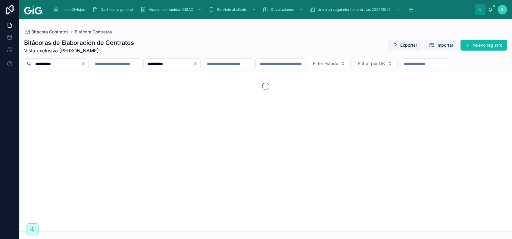
type input "**********"
click at [198, 64] on icon "Clear" at bounding box center [195, 63] width 5 height 5
click at [245, 66] on input "text" at bounding box center [220, 64] width 49 height 8
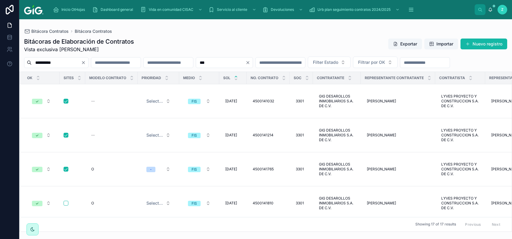
type input "***"
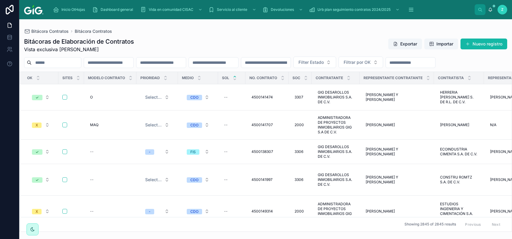
click at [186, 64] on input "text" at bounding box center [160, 62] width 49 height 8
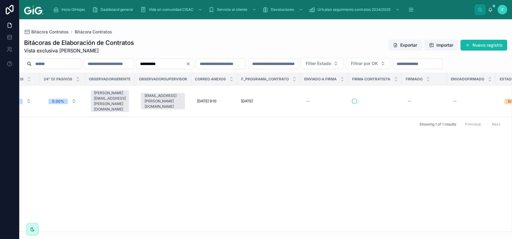
scroll to position [0, 2761]
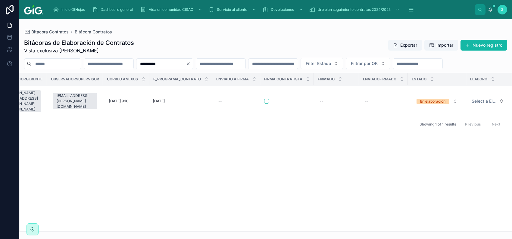
type input "**********"
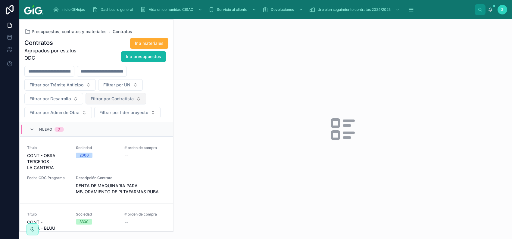
click at [111, 99] on span "Filtrar por Contratista" at bounding box center [112, 99] width 43 height 6
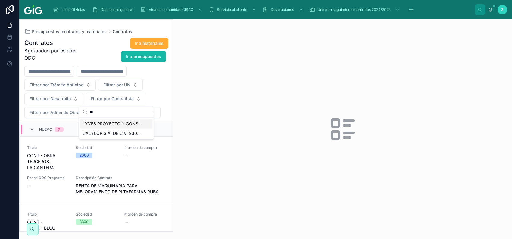
type input "**"
click at [99, 125] on span "LYVES PROYECTO Y CONSTRUCCION S.A. DE C.V. 2300002300" at bounding box center [113, 124] width 60 height 6
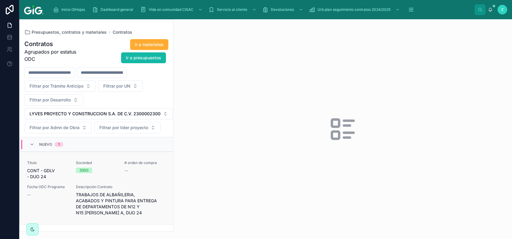
click at [128, 176] on div "# orden de compra --" at bounding box center [145, 170] width 42 height 19
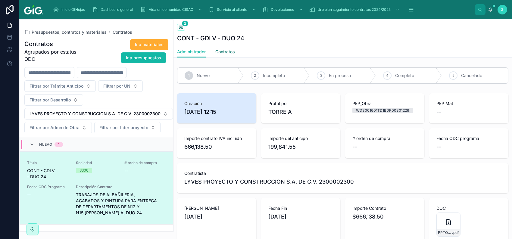
click at [233, 52] on span "Contratos" at bounding box center [225, 52] width 20 height 6
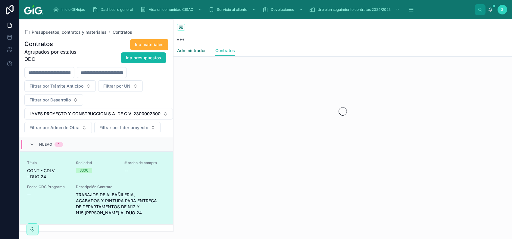
click at [199, 50] on span "Administrador" at bounding box center [191, 51] width 29 height 6
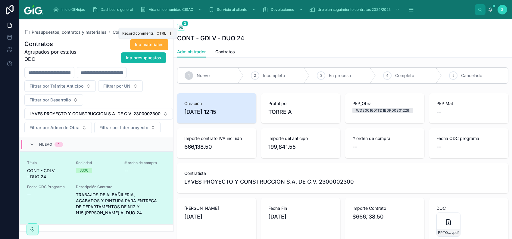
click at [181, 28] on icon at bounding box center [180, 28] width 1 height 0
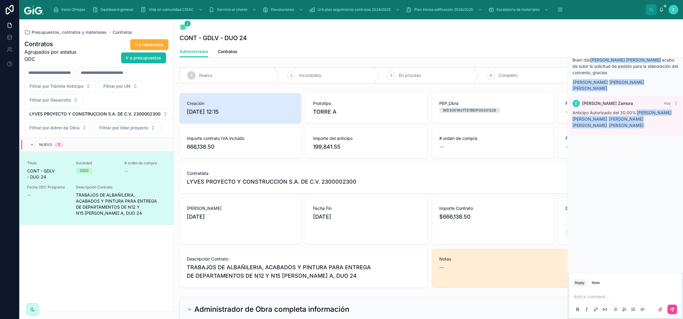
drag, startPoint x: 188, startPoint y: 111, endPoint x: 284, endPoint y: 137, distance: 99.9
click at [229, 111] on span "[DATE] 12:15" at bounding box center [240, 112] width 107 height 8
copy span "[DATE] 12:15"
click at [233, 52] on span "Contratos" at bounding box center [228, 51] width 20 height 6
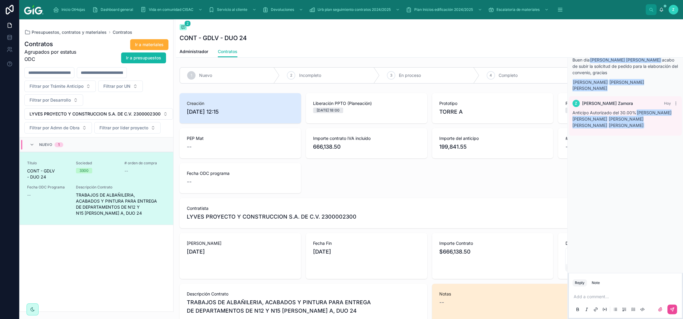
click at [490, 191] on div "Creación 30/9/2025 12:15 Liberación PPTO (Planeación) 28/8/2025 18:00 Prototipo…" at bounding box center [429, 207] width 500 height 229
click at [183, 27] on icon at bounding box center [182, 27] width 1 height 0
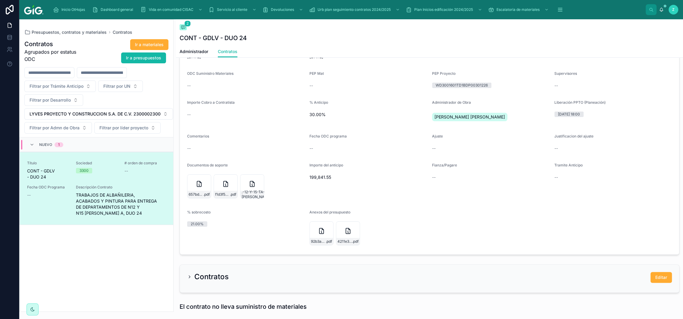
scroll to position [398, 0]
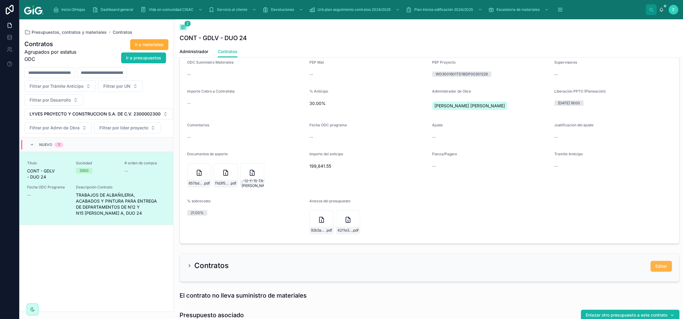
click at [512, 239] on span "Editar" at bounding box center [661, 266] width 12 height 6
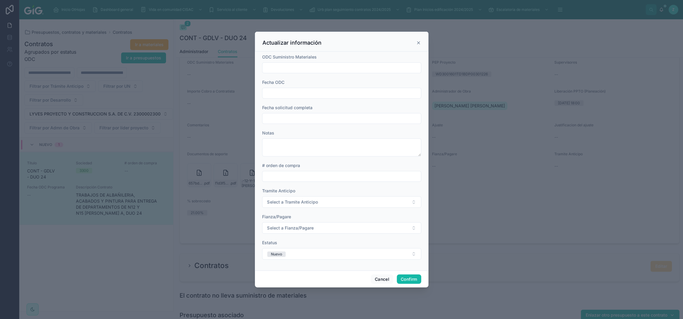
click at [281, 91] on input "text" at bounding box center [341, 93] width 158 height 8
click at [270, 122] on div at bounding box center [341, 118] width 159 height 11
click at [282, 117] on input "text" at bounding box center [341, 118] width 158 height 8
paste input "**********"
type input "**********"
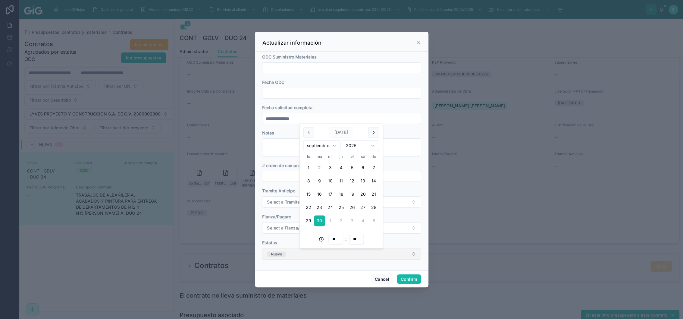
click at [290, 239] on button "Nuevo" at bounding box center [341, 253] width 159 height 11
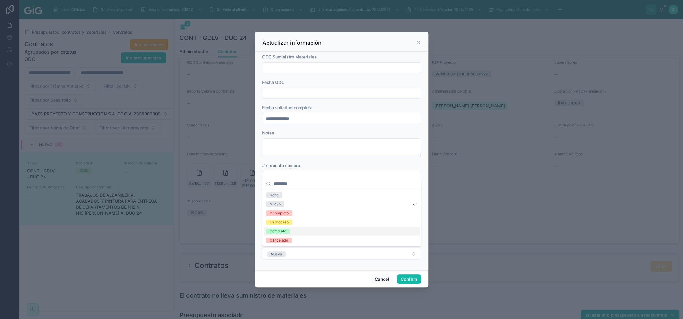
click at [308, 239] on div "**********" at bounding box center [341, 160] width 173 height 219
click at [298, 196] on button "Select a Tramite Anticipo" at bounding box center [341, 201] width 159 height 11
click at [282, 232] on div "EN PROCESO" at bounding box center [341, 234] width 156 height 9
click at [305, 229] on span "Select a Fianza/Pagare" at bounding box center [290, 228] width 46 height 6
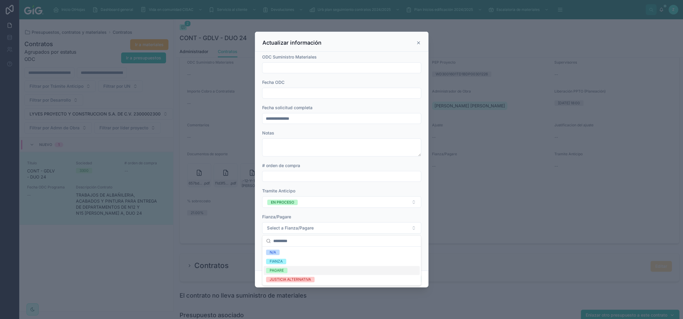
click at [284, 239] on span "PAGARE" at bounding box center [276, 269] width 21 height 5
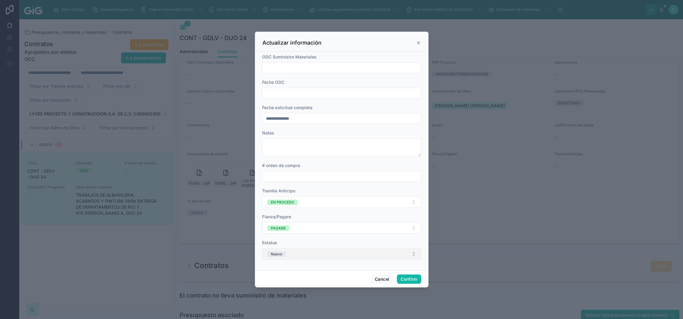
click at [287, 239] on button "Nuevo" at bounding box center [341, 253] width 159 height 11
click at [284, 221] on div "En proceso" at bounding box center [279, 221] width 19 height 5
click at [413, 239] on button "Confirm" at bounding box center [409, 279] width 24 height 10
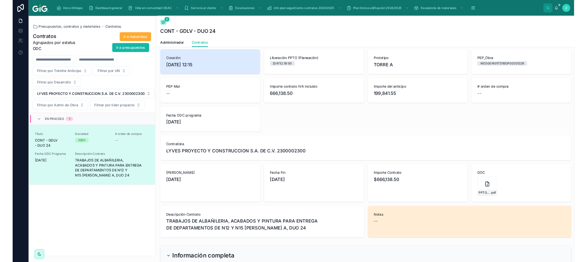
scroll to position [0, 0]
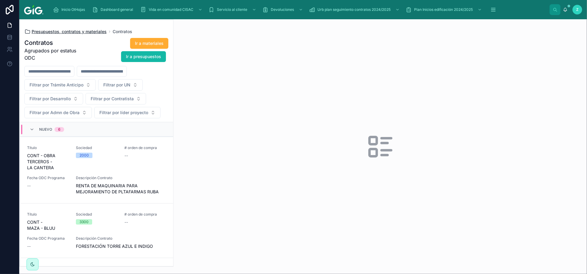
click at [98, 30] on span "Presupuestos, contratos y materiales" at bounding box center [69, 32] width 75 height 6
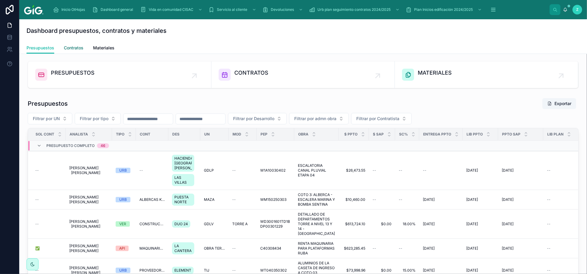
click at [73, 44] on link "Contratos" at bounding box center [74, 48] width 20 height 12
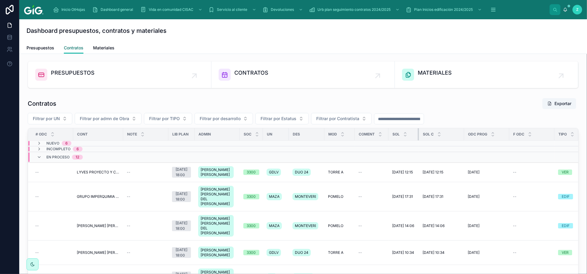
drag, startPoint x: 435, startPoint y: 136, endPoint x: 420, endPoint y: 136, distance: 14.8
click at [419, 136] on th "SOL" at bounding box center [403, 134] width 30 height 12
drag, startPoint x: 425, startPoint y: 138, endPoint x: 416, endPoint y: 137, distance: 8.8
click at [416, 137] on div at bounding box center [415, 134] width 2 height 12
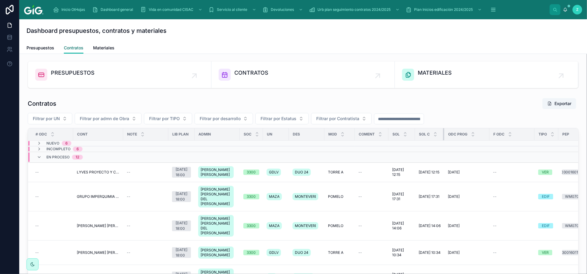
drag, startPoint x: 461, startPoint y: 136, endPoint x: 445, endPoint y: 136, distance: 16.0
click at [444, 136] on th "SOL C" at bounding box center [429, 134] width 29 height 12
drag, startPoint x: 450, startPoint y: 138, endPoint x: 465, endPoint y: 139, distance: 15.1
click at [442, 138] on div at bounding box center [442, 134] width 2 height 12
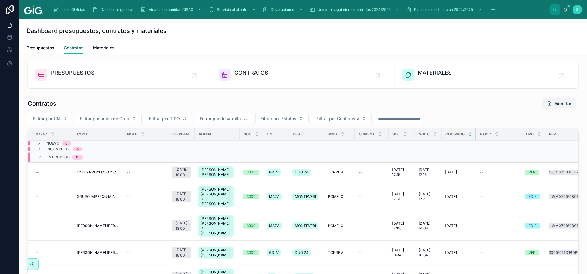
drag, startPoint x: 488, startPoint y: 136, endPoint x: 474, endPoint y: 137, distance: 13.9
click at [474, 137] on th "ODC prog" at bounding box center [458, 134] width 35 height 12
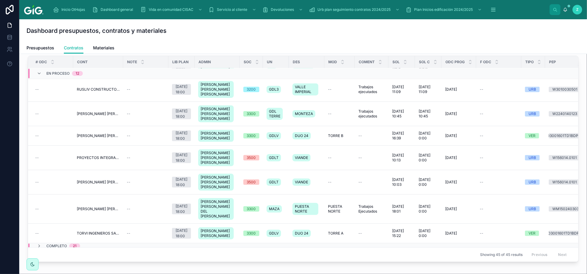
click at [61, 244] on span "Completo" at bounding box center [56, 246] width 20 height 5
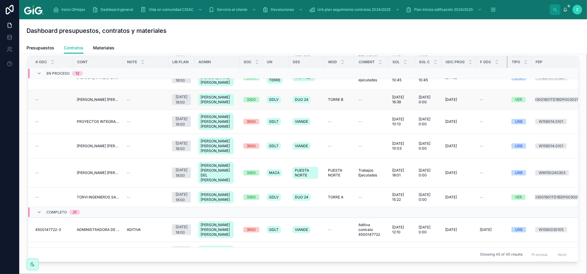
drag, startPoint x: 522, startPoint y: 64, endPoint x: 520, endPoint y: 93, distance: 29.0
click at [508, 64] on th "F ODC" at bounding box center [492, 62] width 32 height 12
drag, startPoint x: 508, startPoint y: 64, endPoint x: 502, endPoint y: 64, distance: 6.1
click at [502, 64] on th "F ODC" at bounding box center [489, 62] width 27 height 12
click at [520, 59] on div "Tipo" at bounding box center [514, 61] width 23 height 11
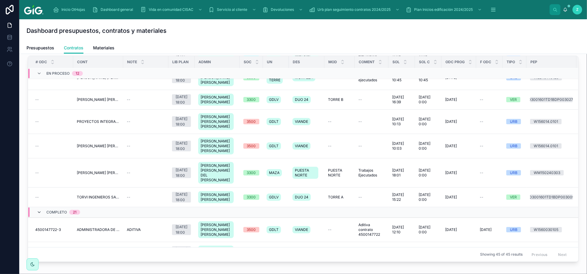
click at [39, 210] on icon at bounding box center [39, 212] width 5 height 5
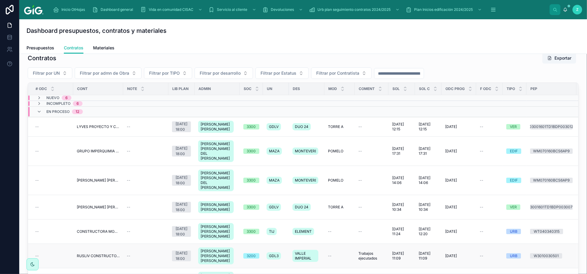
scroll to position [36, 0]
